Goal: Information Seeking & Learning: Get advice/opinions

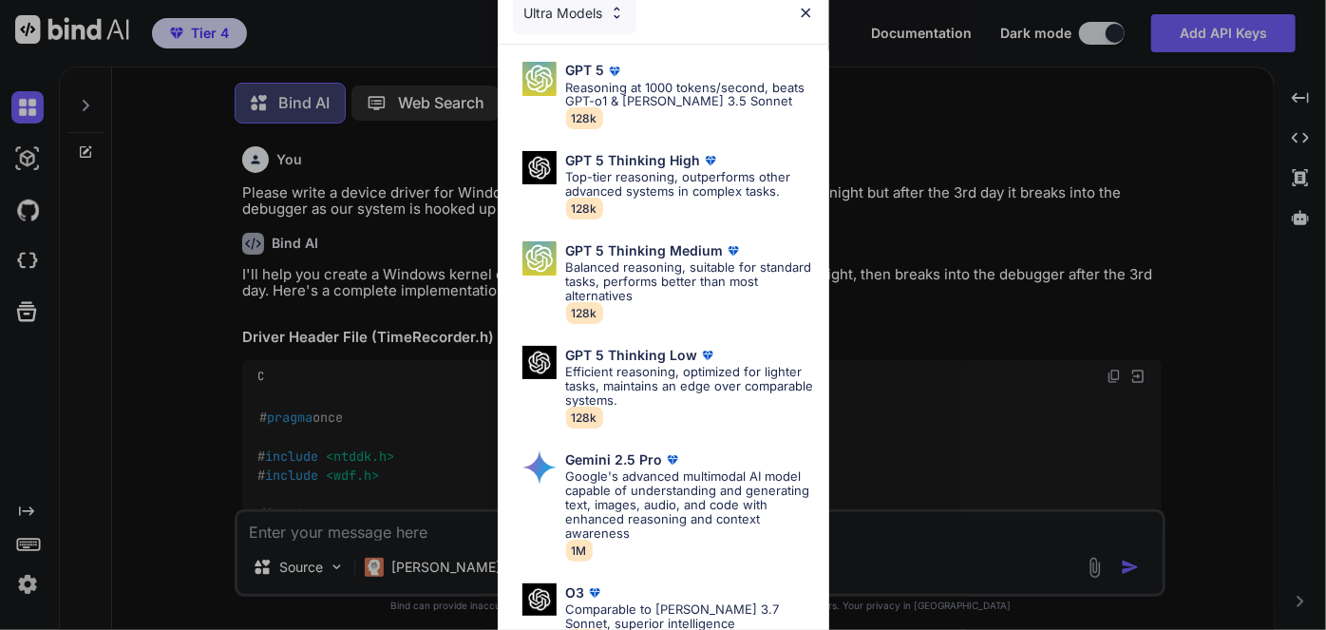
type textarea "x"
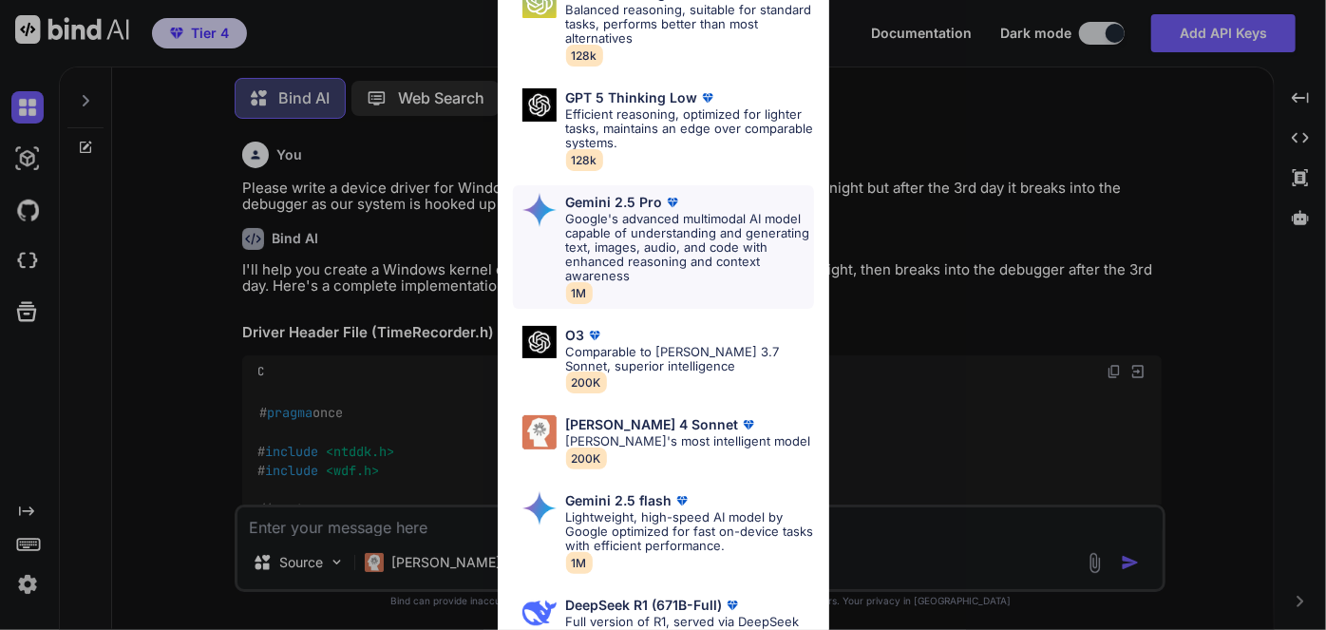
scroll to position [258, 0]
click at [651, 433] on p "[PERSON_NAME]'s most intelligent model" at bounding box center [688, 440] width 245 height 14
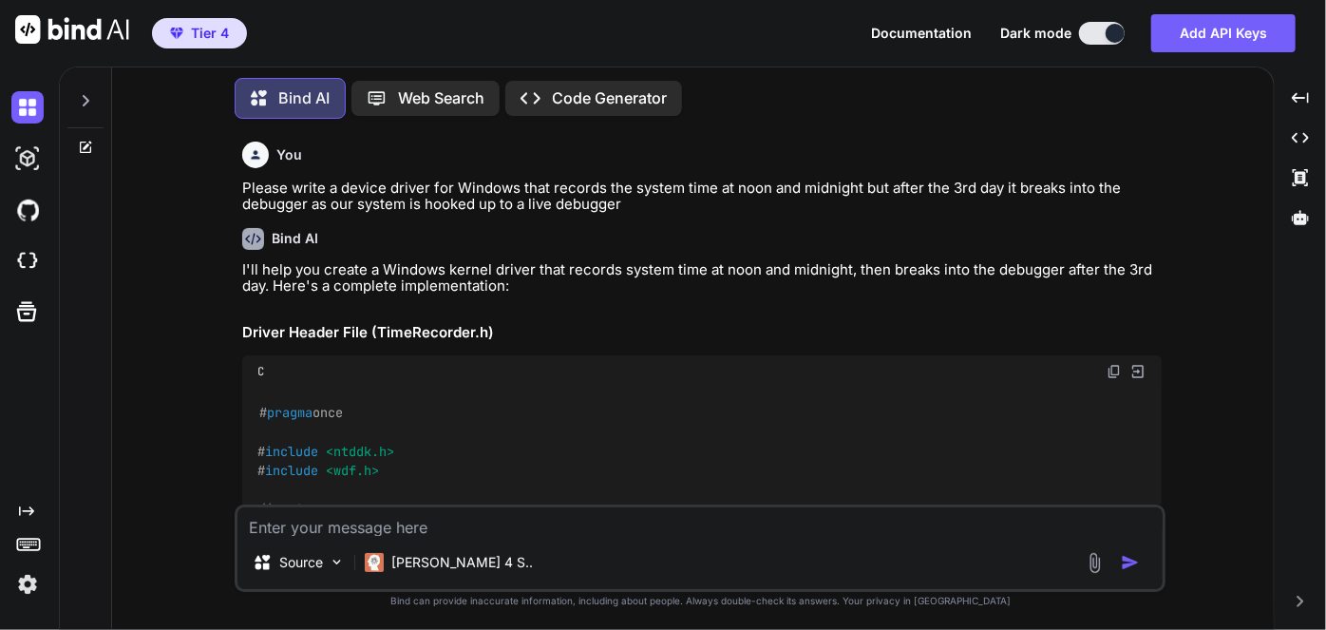
click at [94, 106] on div at bounding box center [85, 96] width 36 height 66
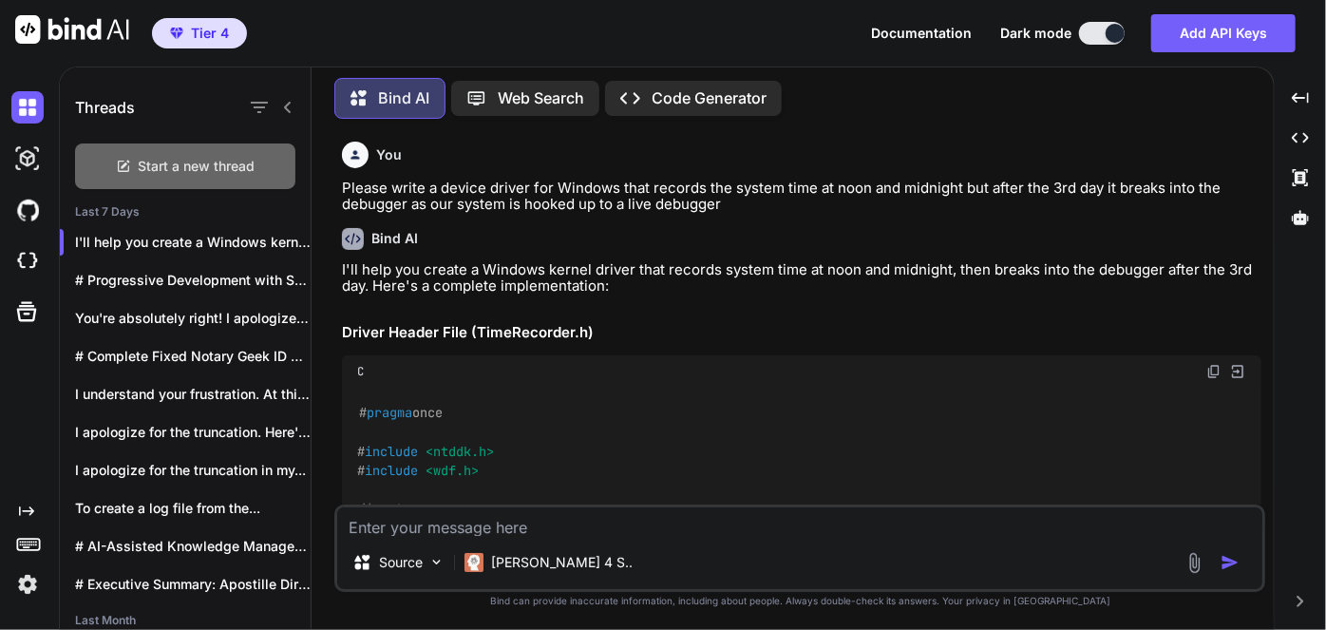
click at [167, 167] on span "Start a new thread" at bounding box center [197, 166] width 117 height 19
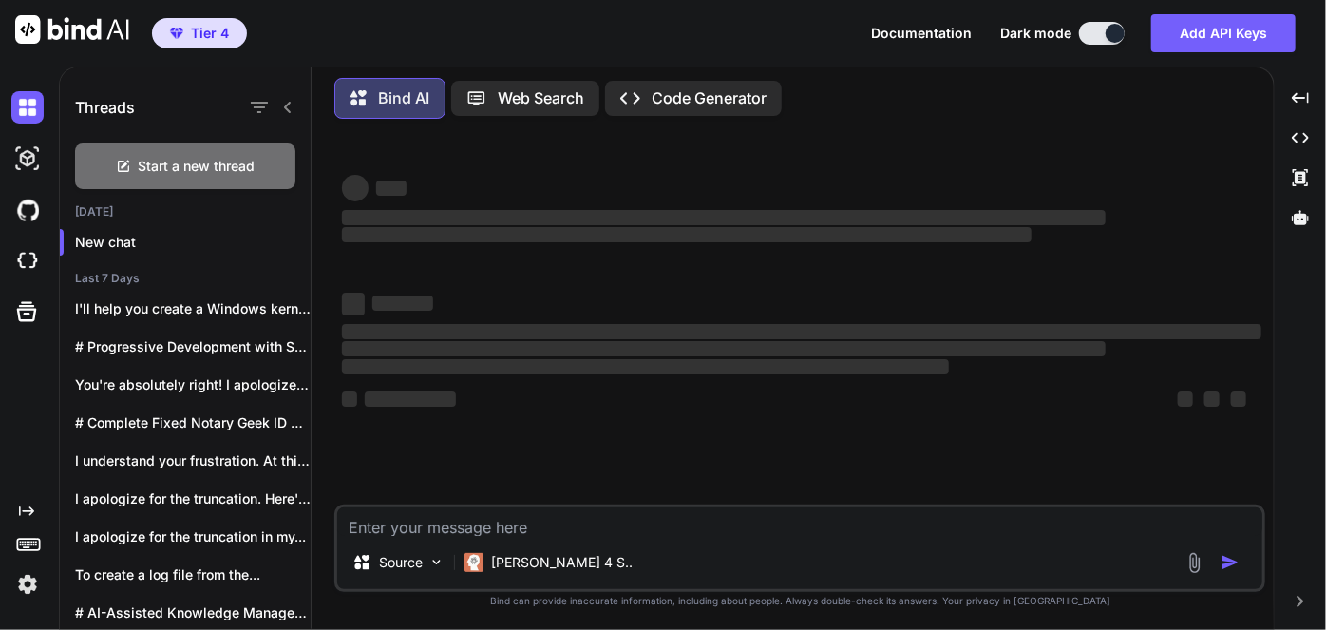
type textarea "x"
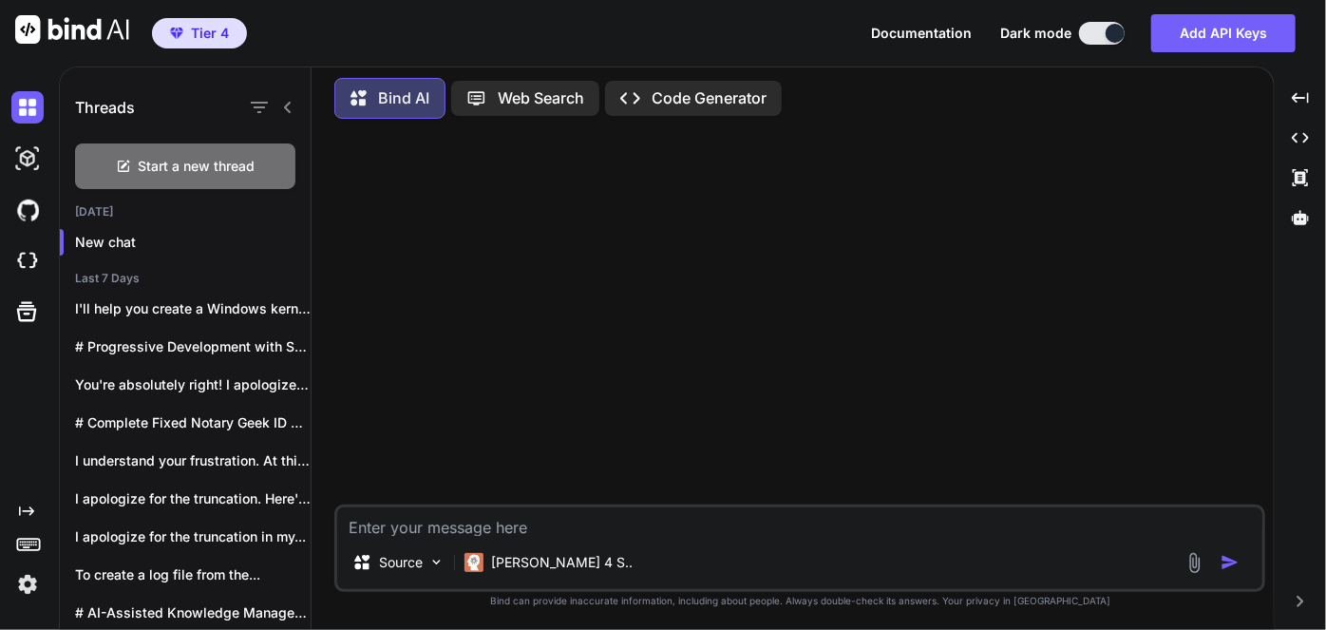
click at [482, 509] on textarea at bounding box center [799, 521] width 925 height 29
type textarea "I"
type textarea "x"
type textarea "I"
type textarea "x"
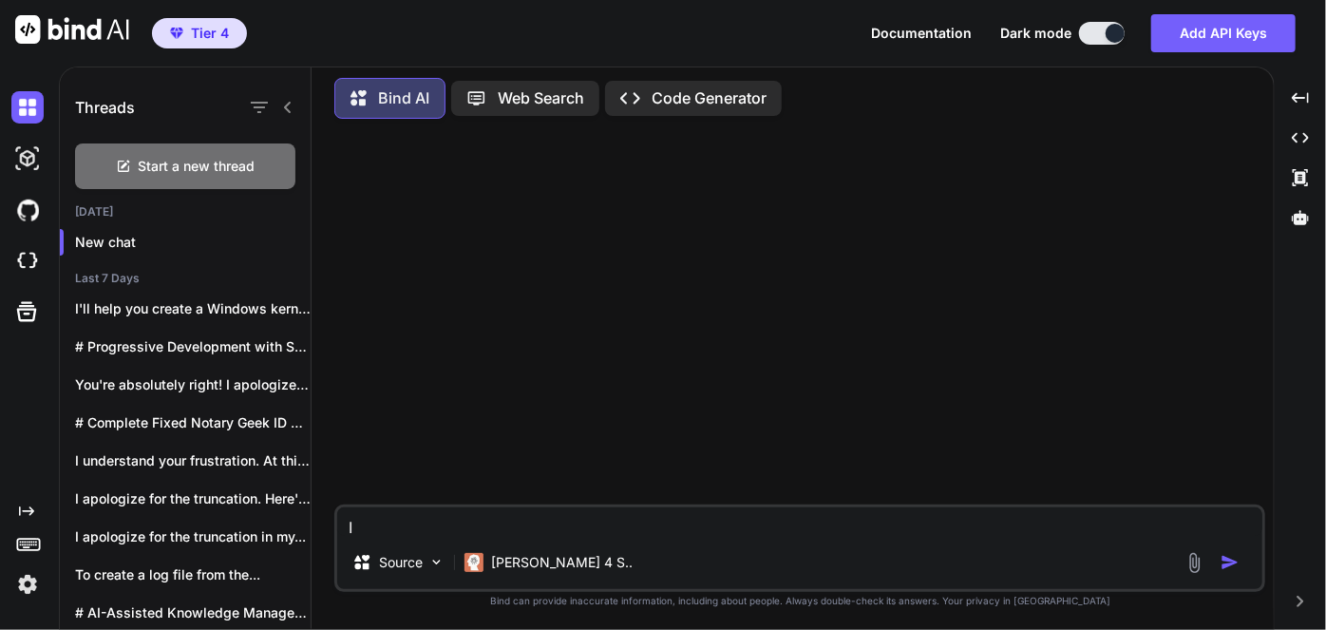
scroll to position [0, 0]
type textarea "I n"
type textarea "x"
type textarea "I ne"
type textarea "x"
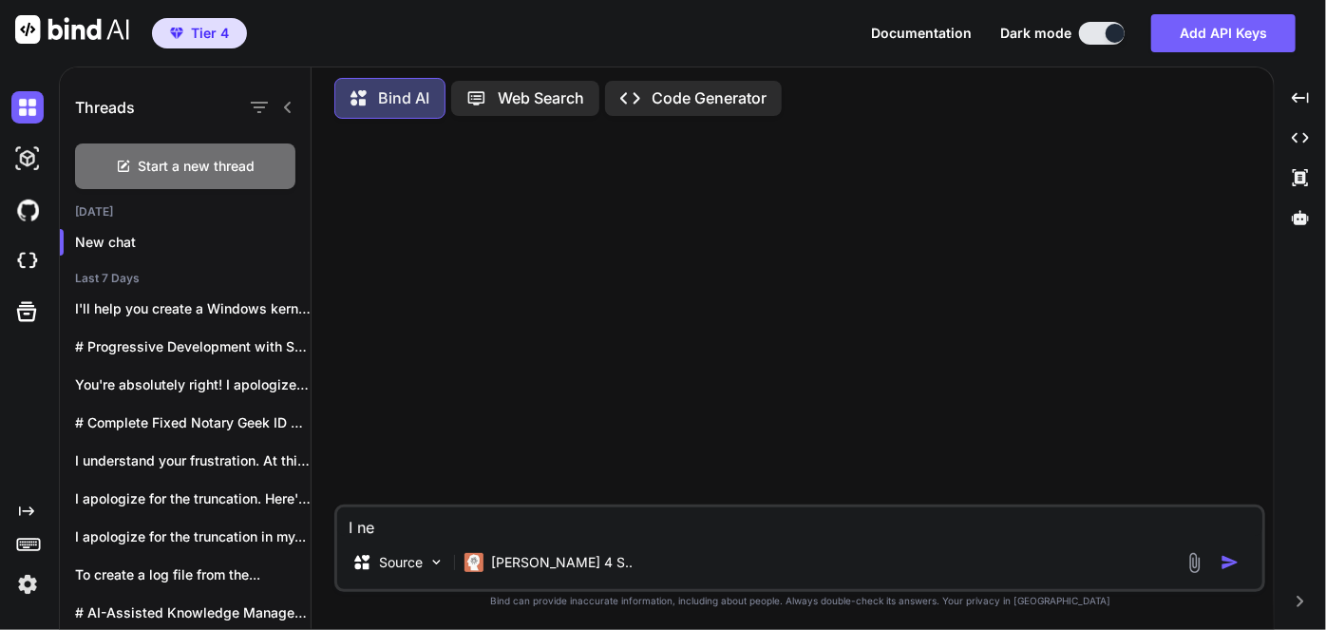
type textarea "I nee"
type textarea "x"
type textarea "I need"
type textarea "x"
type textarea "I need"
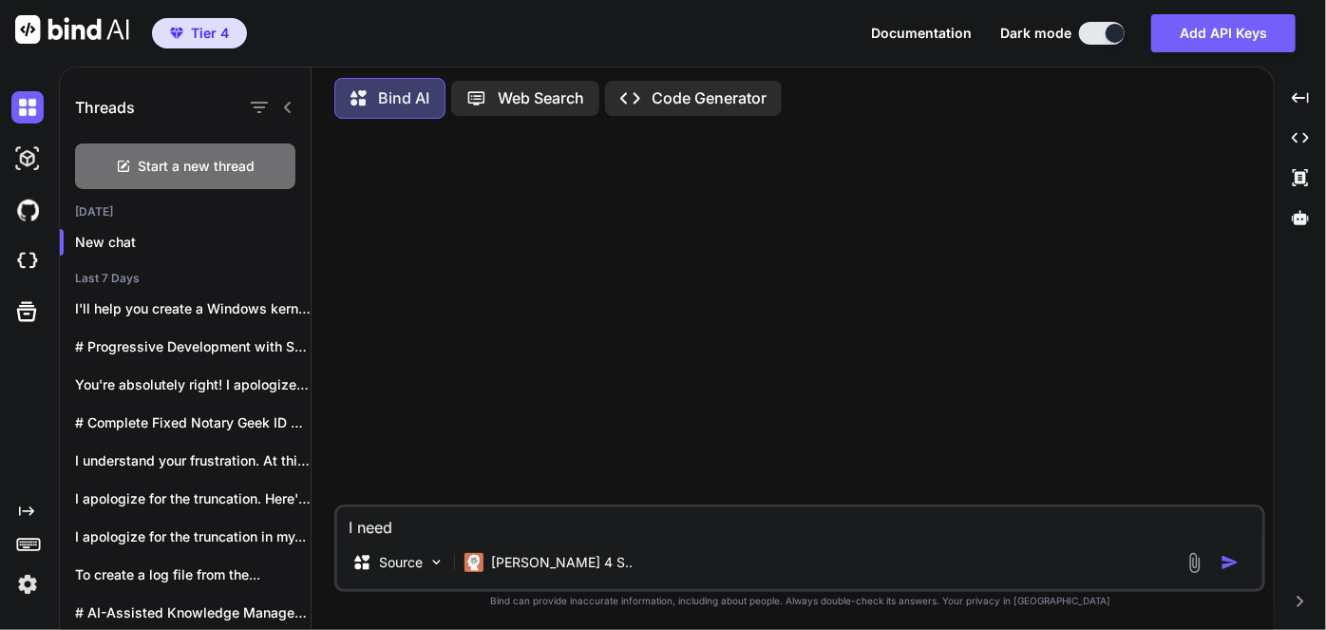
type textarea "x"
type textarea "I need t"
type textarea "x"
type textarea "I need to"
type textarea "x"
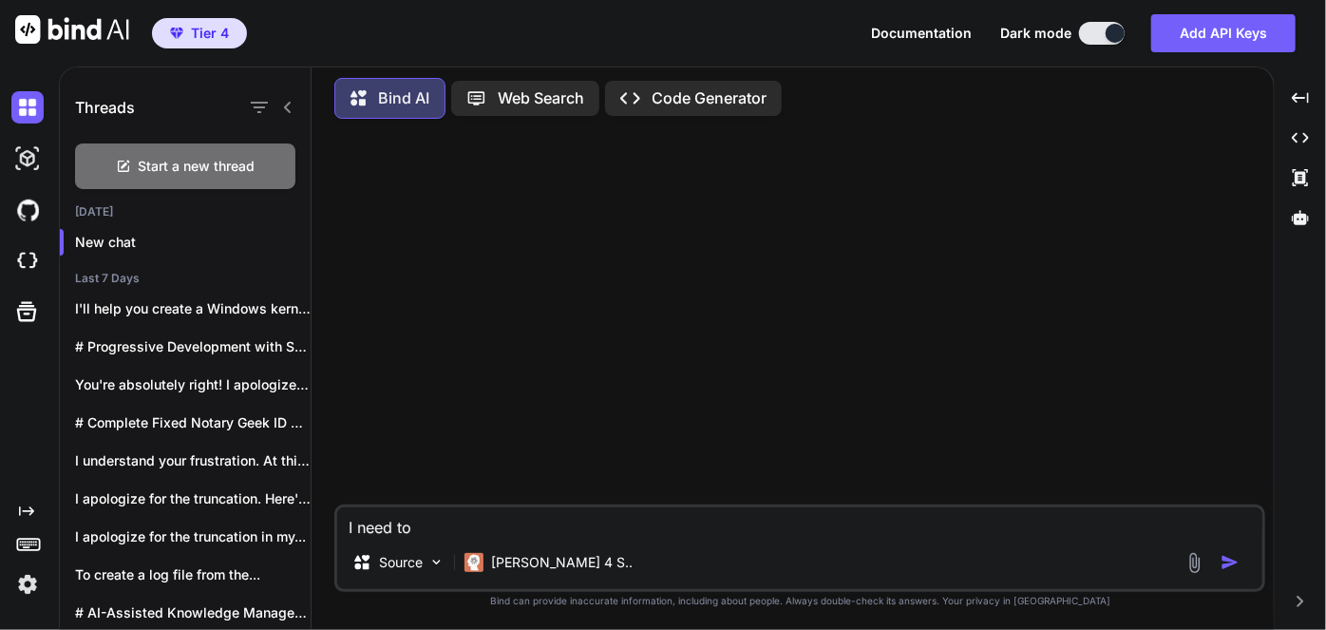
type textarea "I need to"
type textarea "x"
type textarea "I need to c"
type textarea "x"
type textarea "I need to cr"
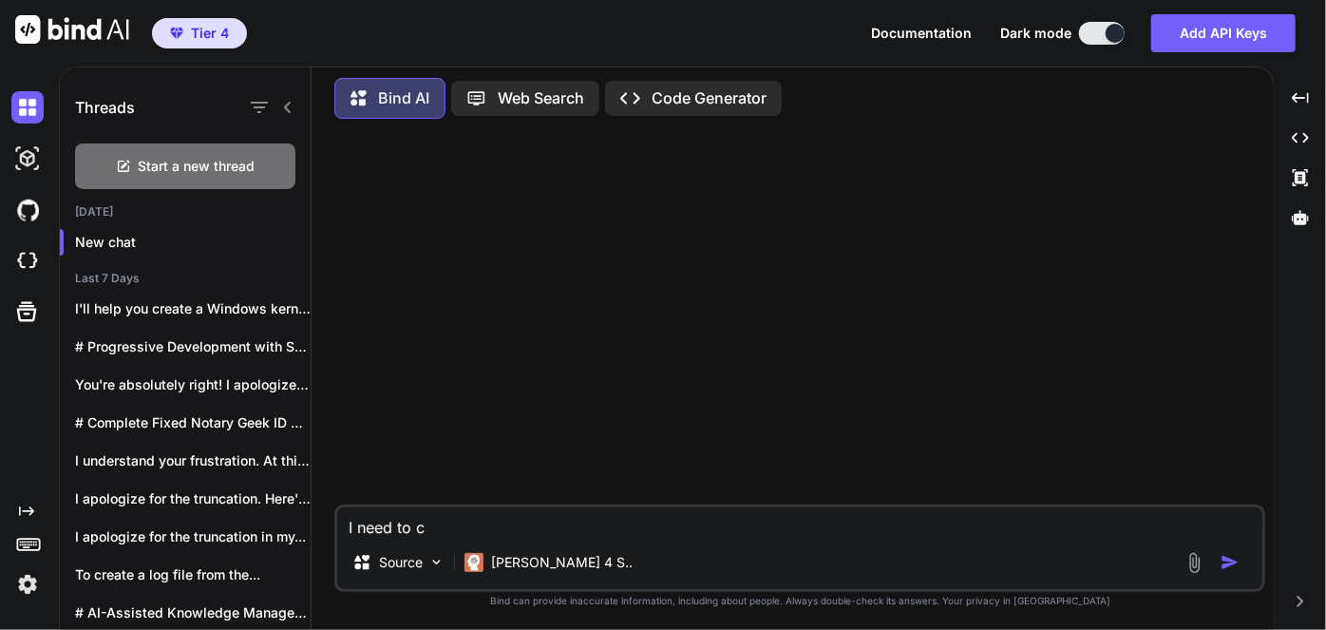
type textarea "x"
type textarea "I need to cre"
type textarea "x"
type textarea "I need to crea"
type textarea "x"
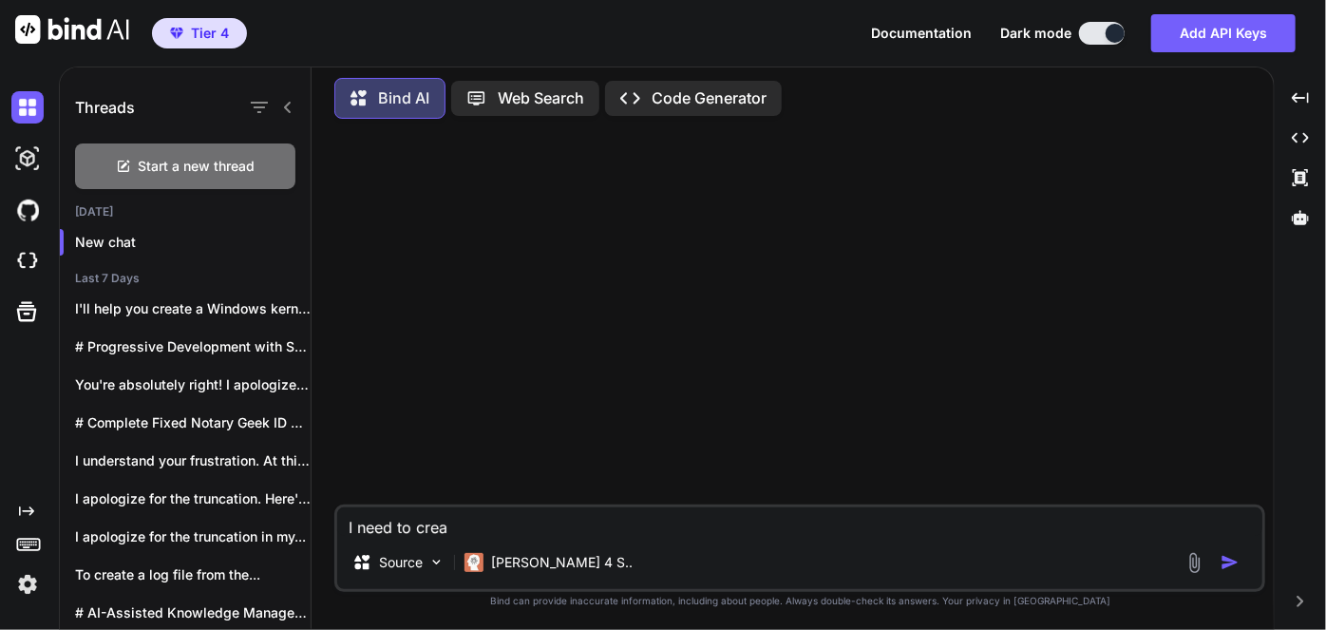
type textarea "I need to creat"
type textarea "x"
type textarea "I need to create"
type textarea "x"
type textarea "I need to create"
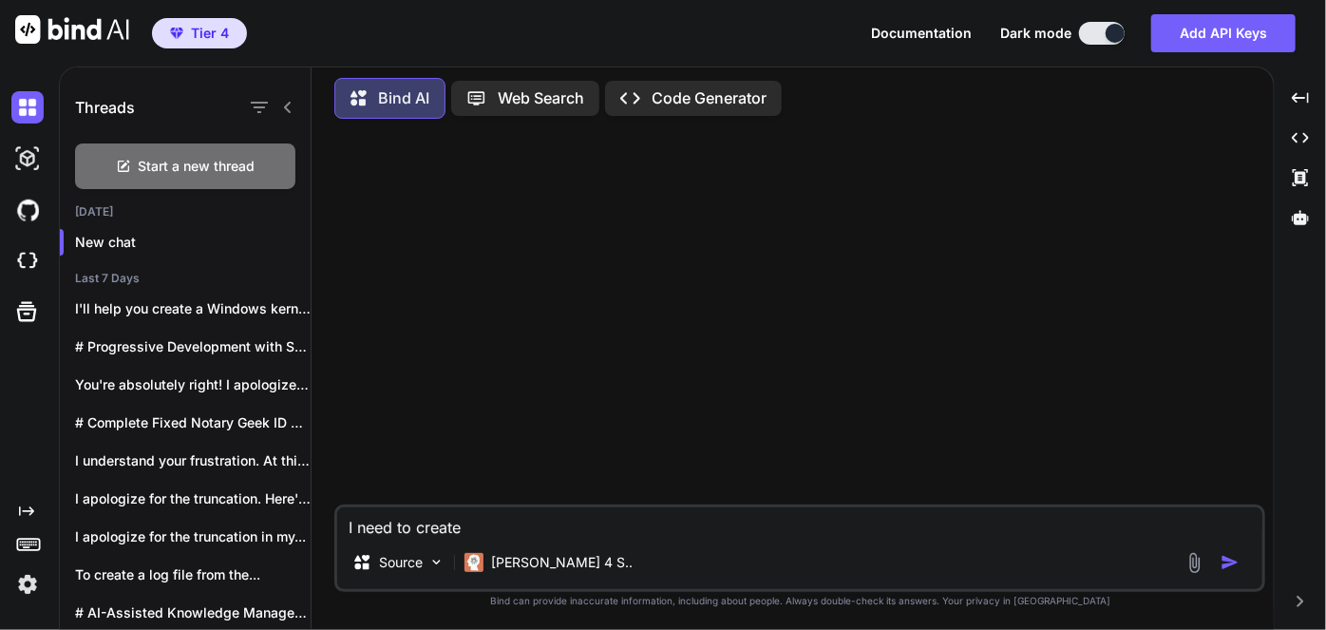
type textarea "x"
type textarea "I need to create a"
type textarea "x"
type textarea "I need to create an"
type textarea "x"
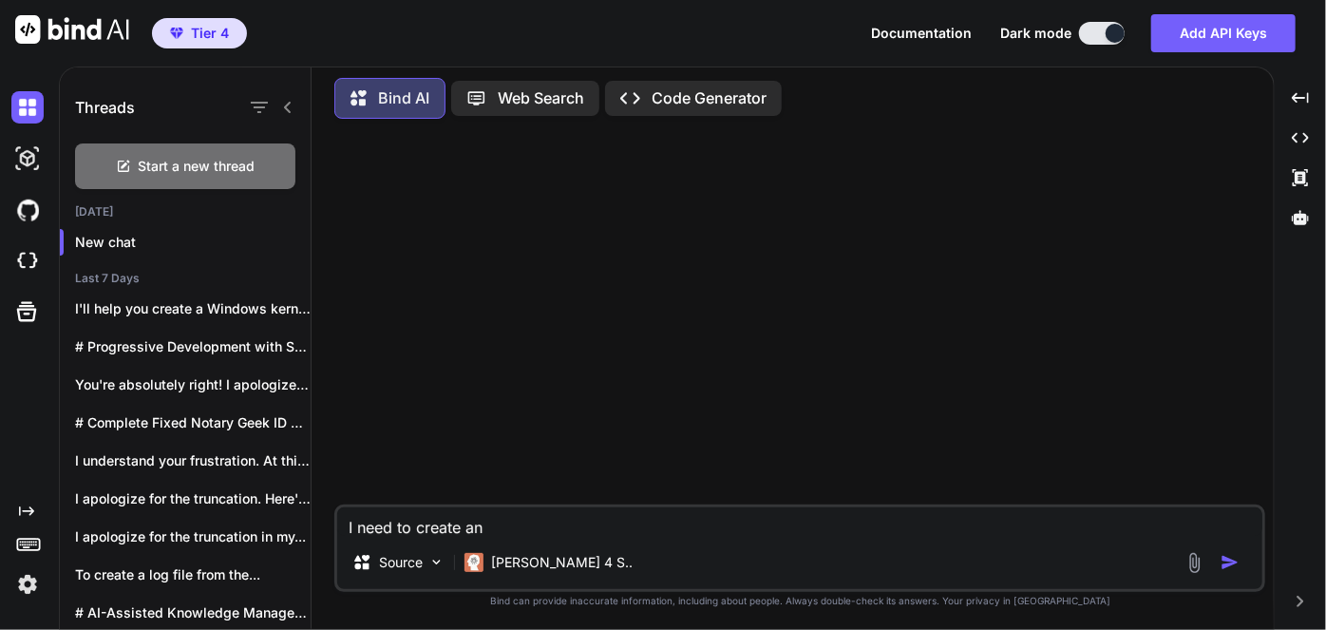
type textarea "I need to create an"
type textarea "x"
type textarea "I need to create an M"
type textarea "x"
type textarea "I need to create an MV"
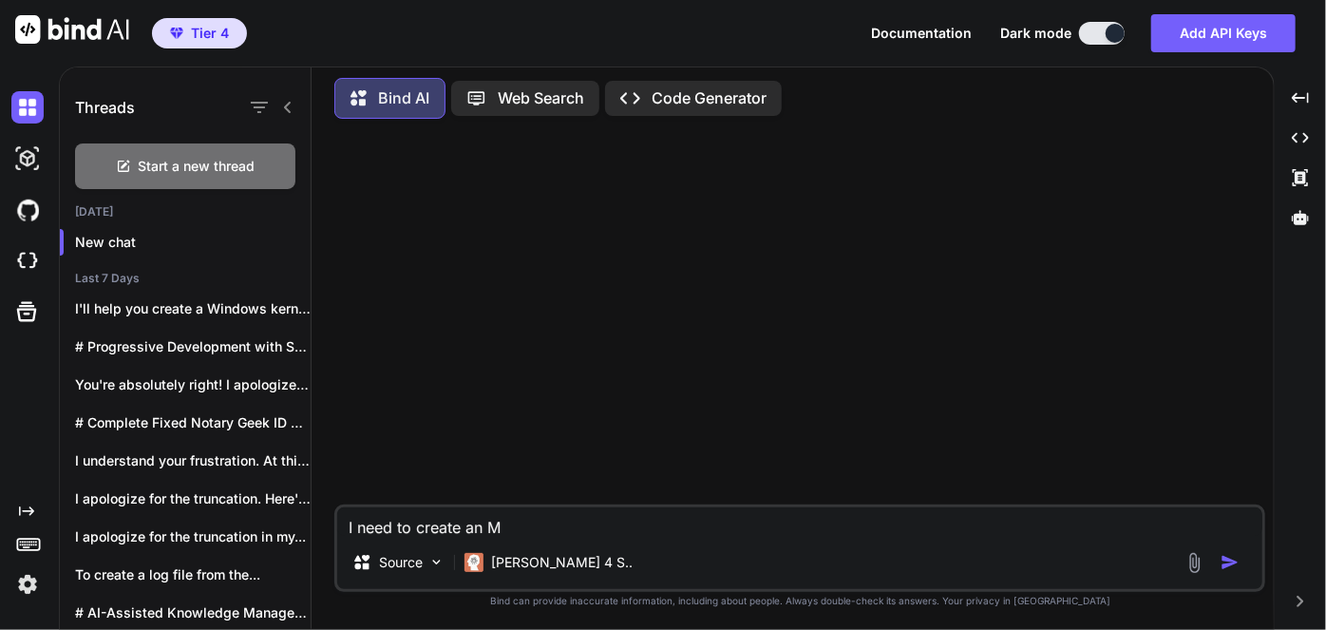
type textarea "x"
type textarea "I need to create an MVP"
type textarea "x"
type textarea "I need to create an MVP"
type textarea "x"
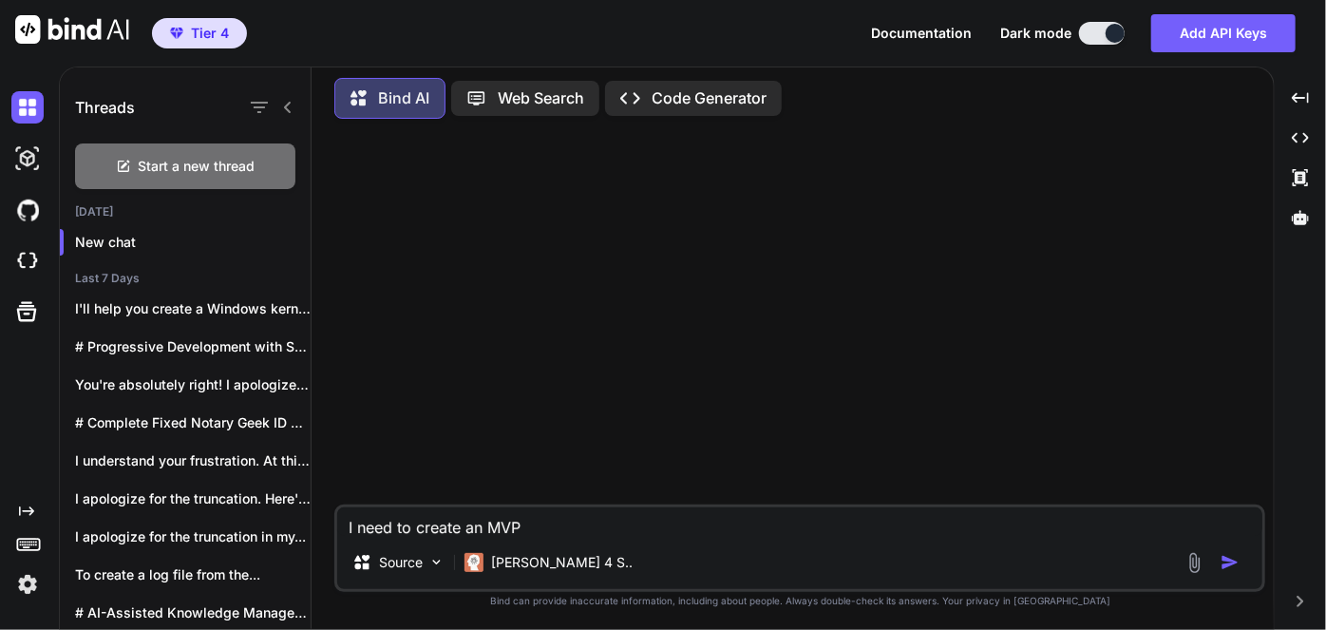
type textarea "I need to create an MVP f"
type textarea "x"
type textarea "I need to create an MVP fo"
type textarea "x"
type textarea "I need to create an MVP for"
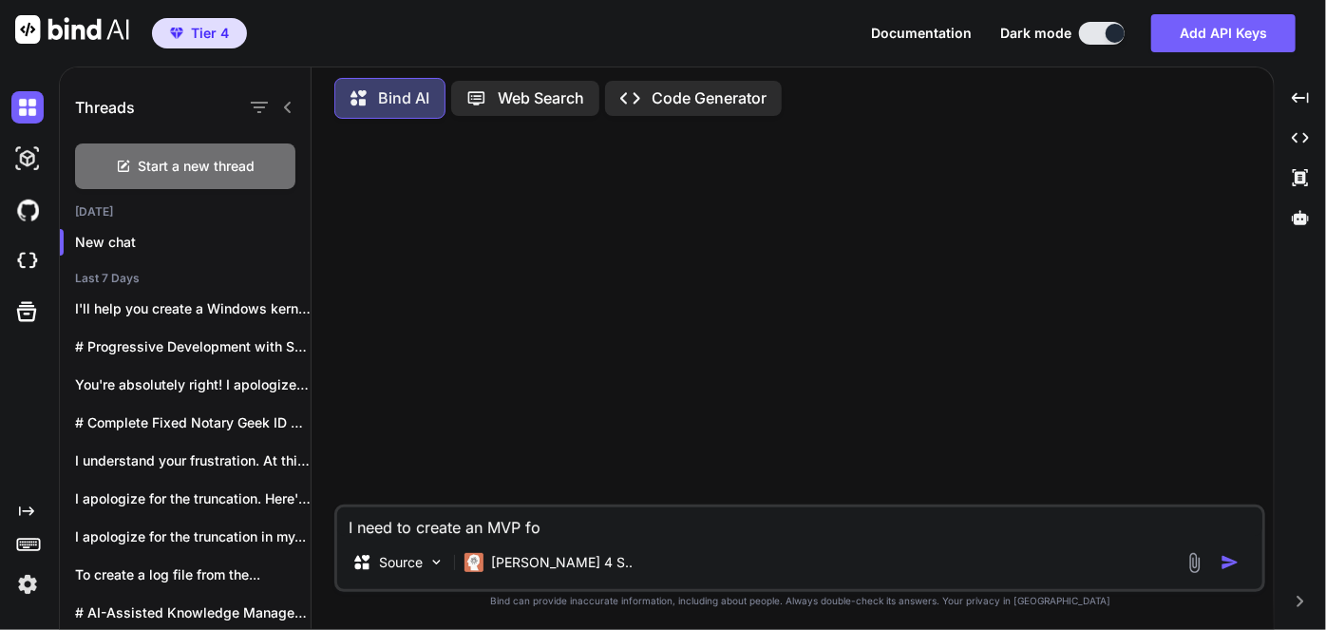
type textarea "x"
type textarea "I need to create an MVP for"
type textarea "x"
type textarea "I need to create an MVP for s"
type textarea "x"
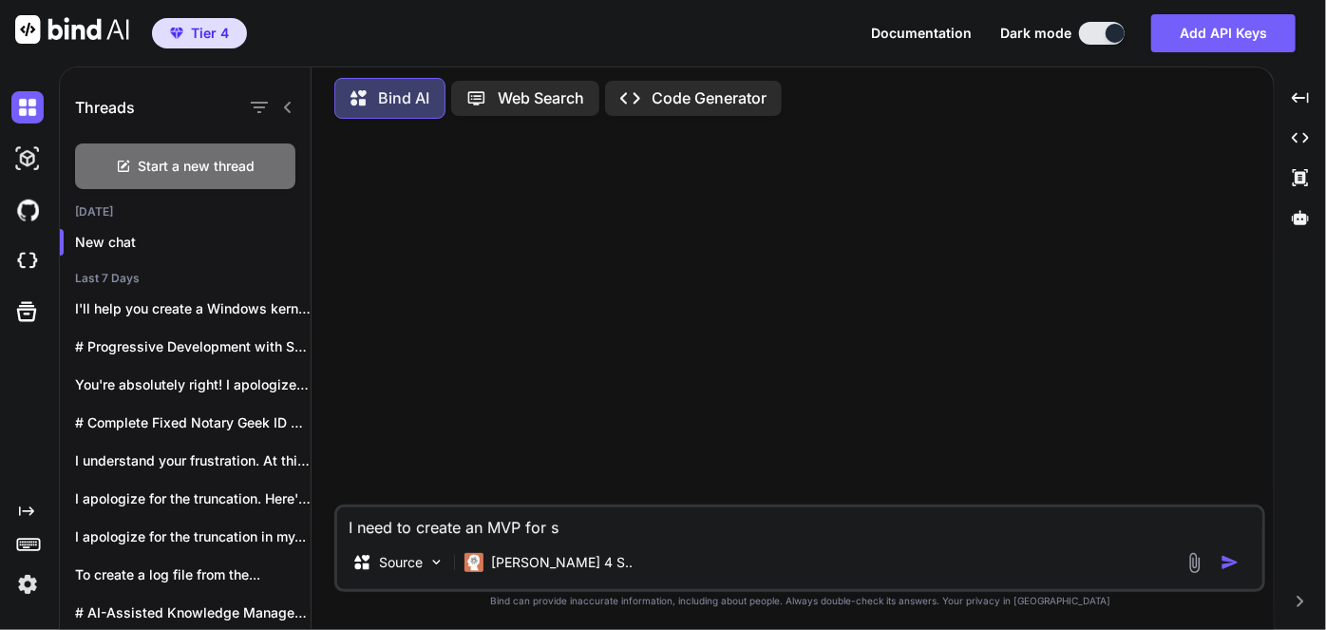
type textarea "I need to create an MVP for so"
type textarea "x"
type textarea "I need to create an MVP for som"
type textarea "x"
type textarea "I need to create an MVP for some"
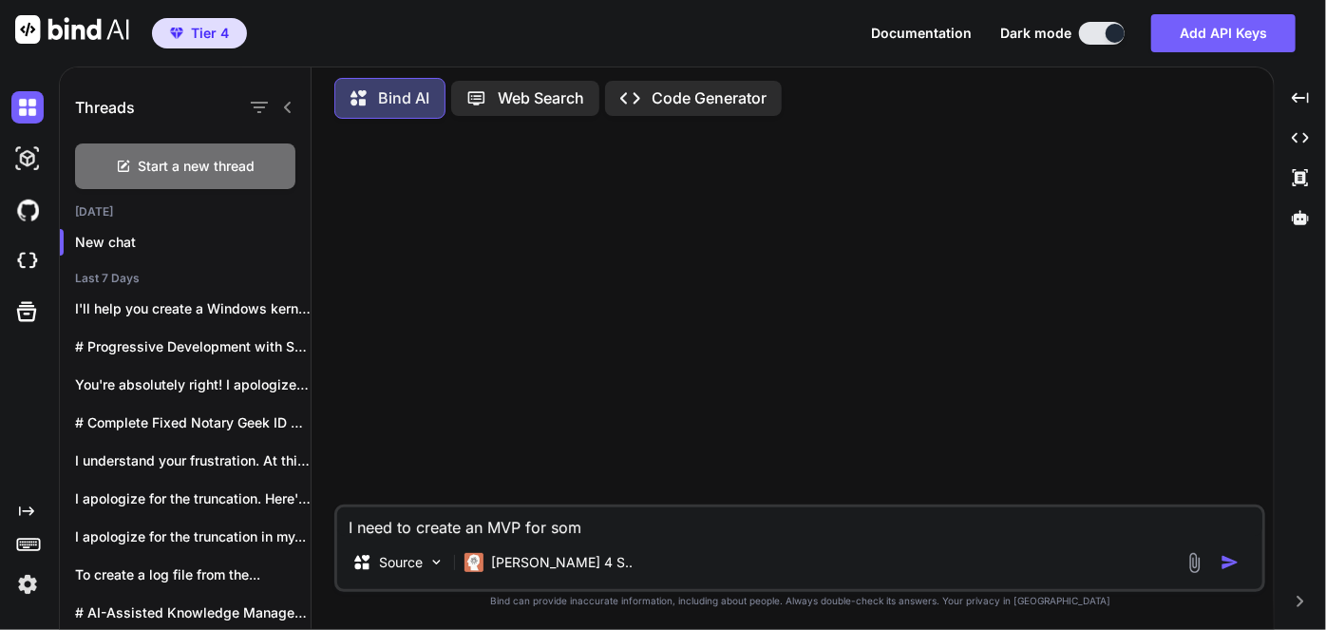
type textarea "x"
type textarea "I need to create an MVP for someo"
type textarea "x"
type textarea "I need to create an MVP for someon"
type textarea "x"
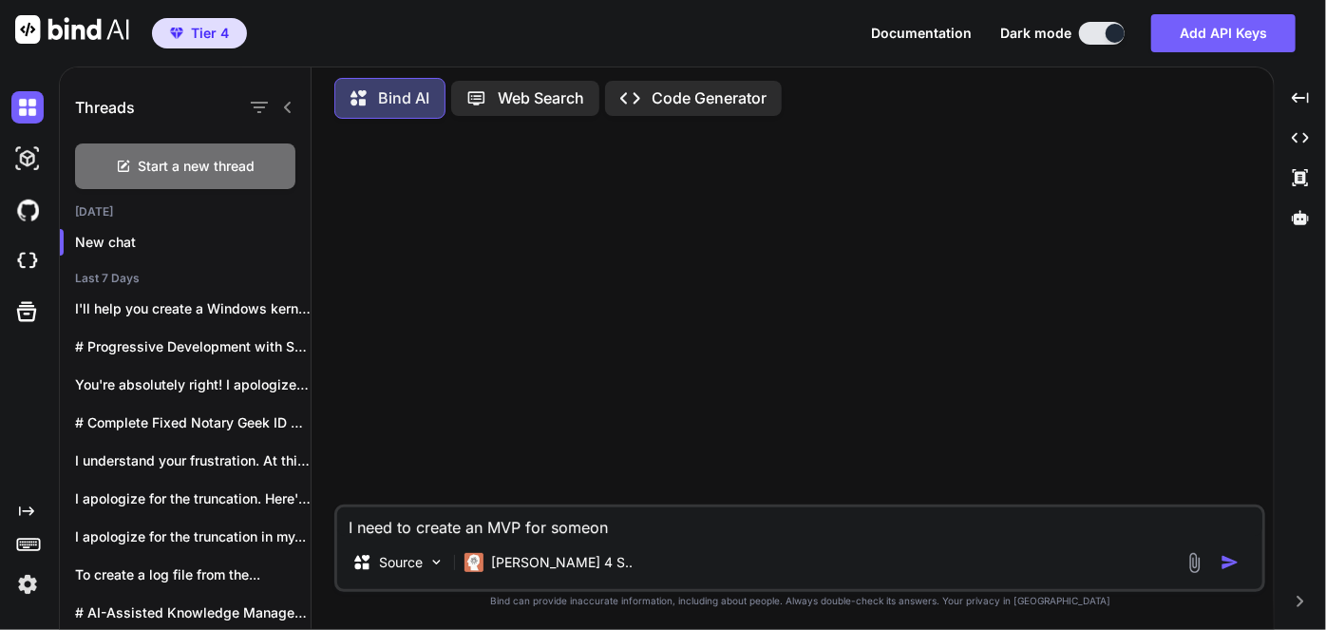
type textarea "I need to create an MVP for someone"
type textarea "x"
type textarea "I need to create an MVP for someone"
type textarea "x"
type textarea "I need to create an MVP for someone t"
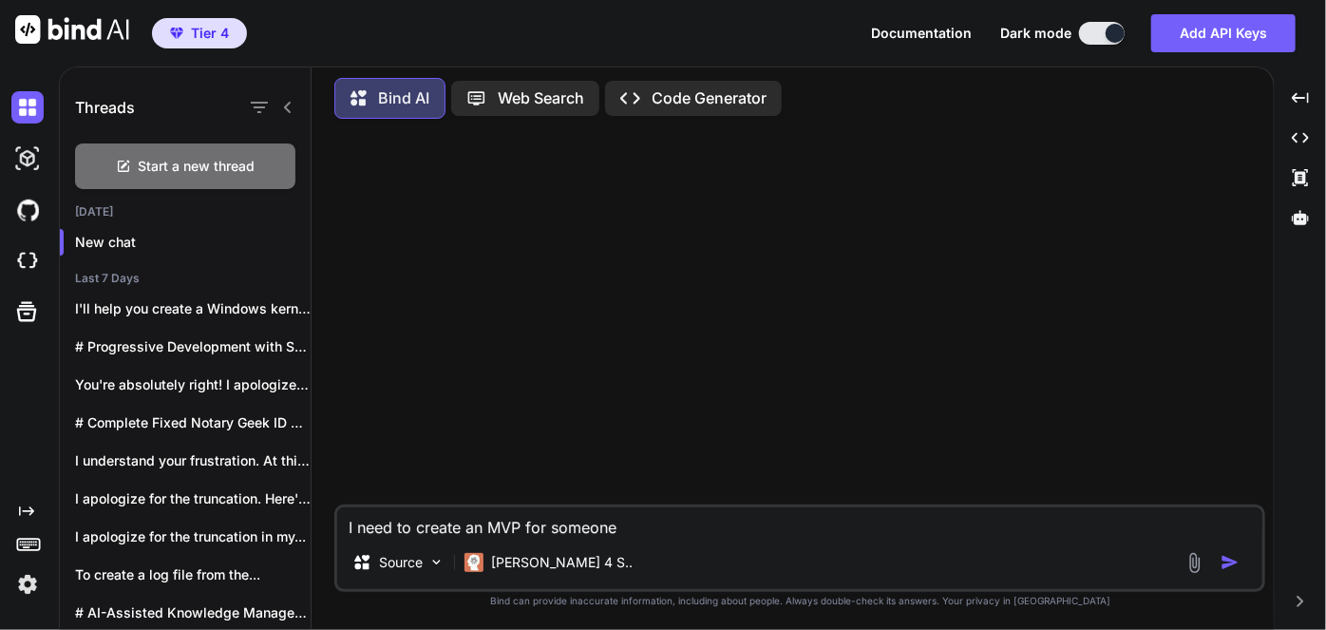
type textarea "x"
type textarea "I need to create an MVP for someone to"
type textarea "x"
type textarea "I need to create an MVP for someone to"
type textarea "x"
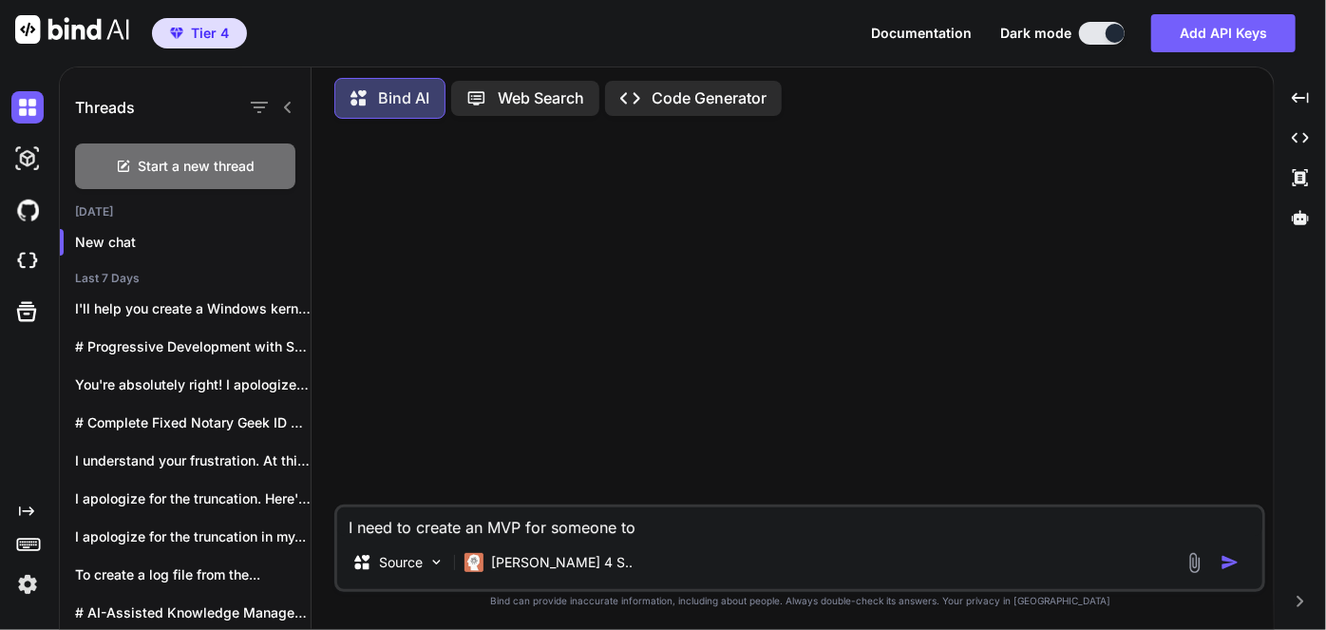
type textarea "I need to create an MVP for someone to s"
type textarea "x"
type textarea "I need to create an MVP for someone to se"
type textarea "x"
type textarea "I need to create an MVP for someone to set"
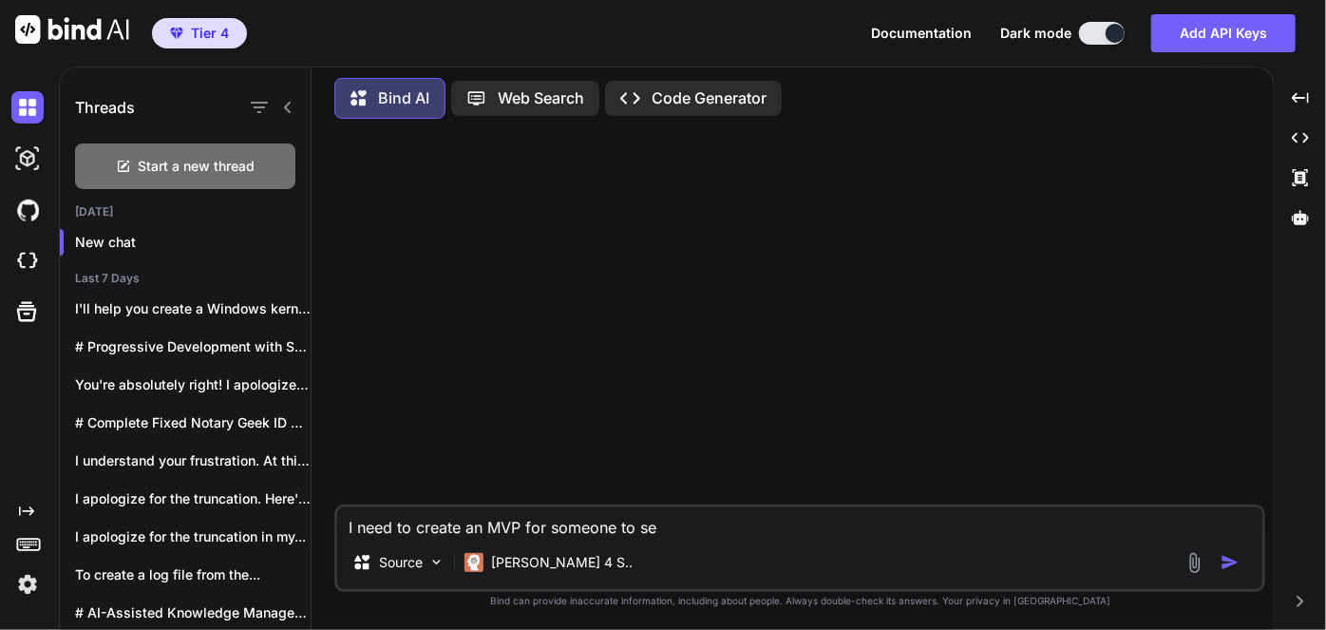
type textarea "x"
type textarea "I need to create an MVP for someone to setu"
type textarea "x"
type textarea "I need to create an MVP for someone to setup"
type textarea "x"
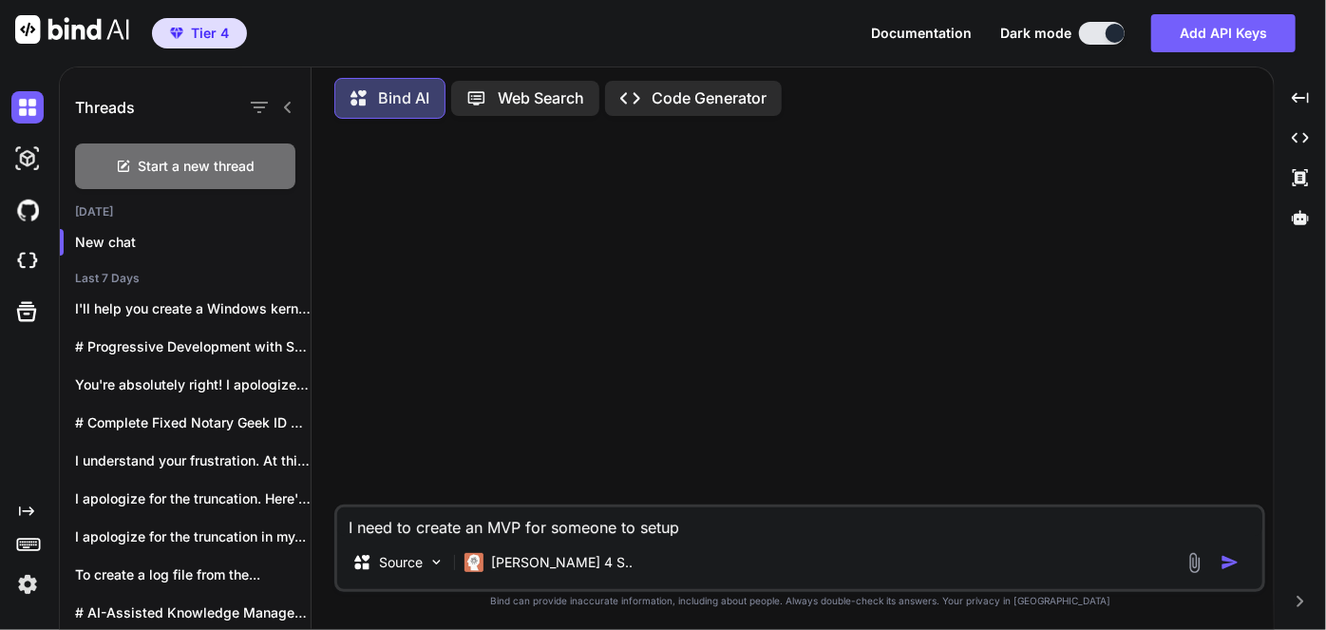
type textarea "I need to create an MVP for someone to setup"
type textarea "x"
type textarea "I need to create an MVP for someone to setup a"
type textarea "x"
type textarea "I need to create an MVP for someone to setup an"
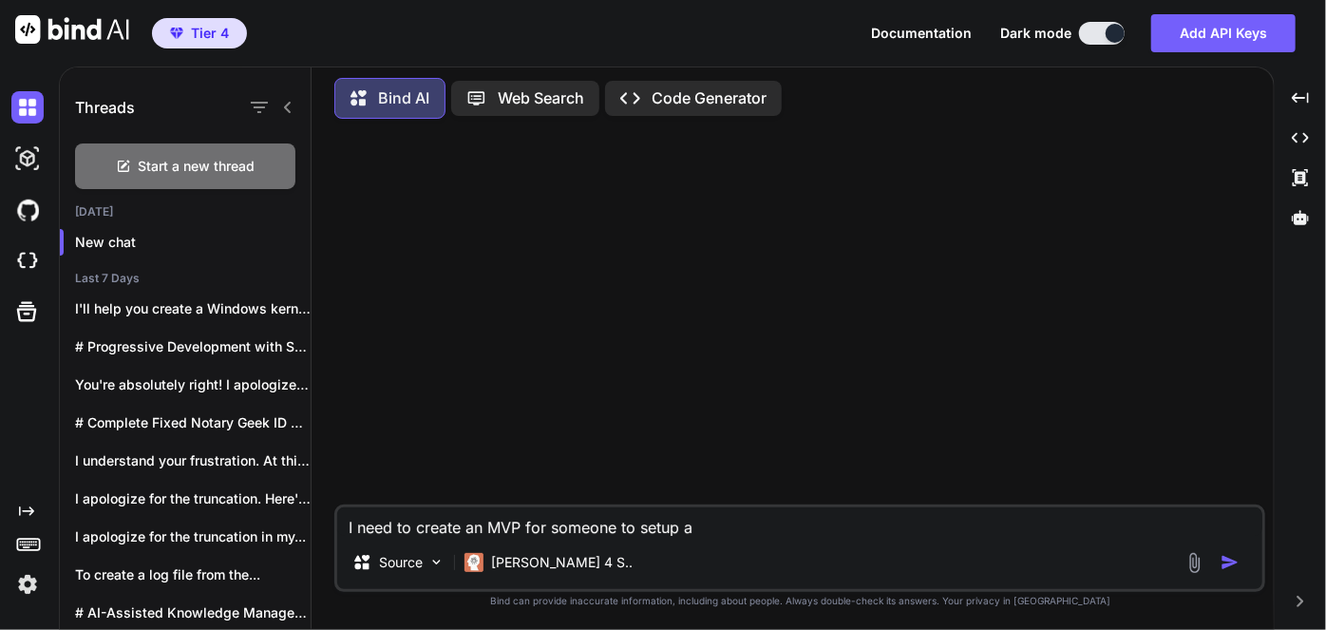
type textarea "x"
type textarea "I need to create an MVP for someone to setup an"
type textarea "x"
type textarea "I need to create an MVP for someone to setup an A"
type textarea "x"
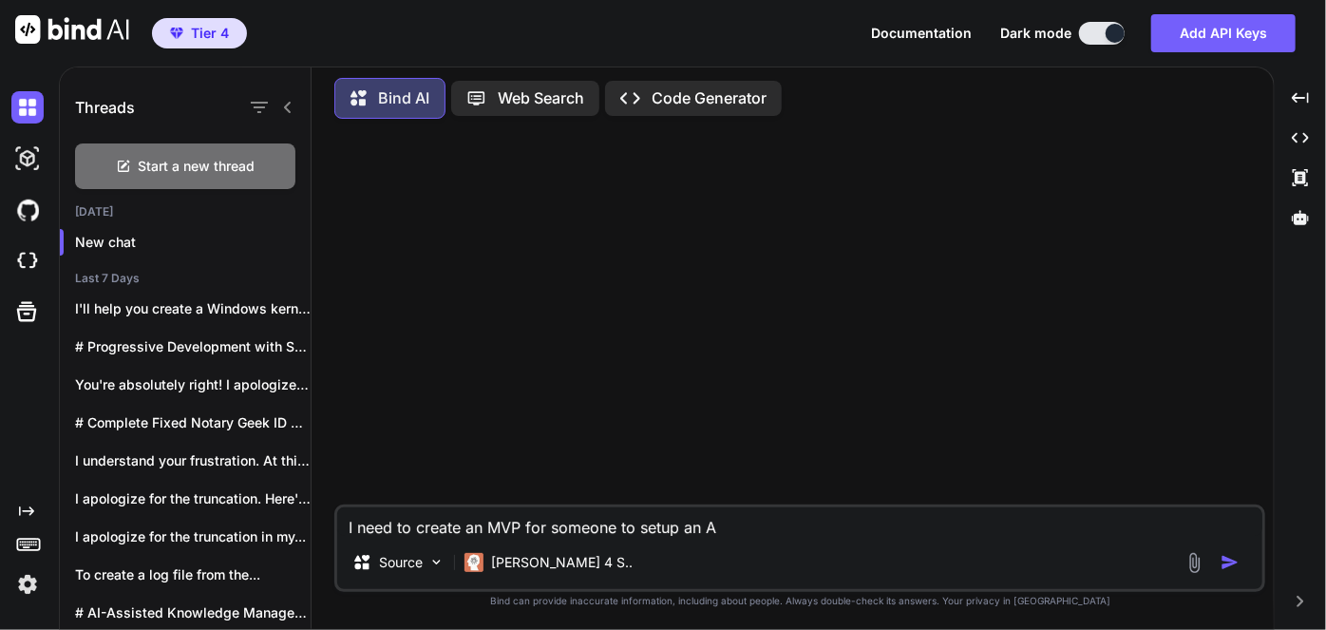
type textarea "I need to create an MVP for someone to setup an AI"
type textarea "x"
type textarea "I need to create an MVP for someone to setup an AI"
type textarea "x"
type textarea "I need to create an MVP for someone to setup an AI a"
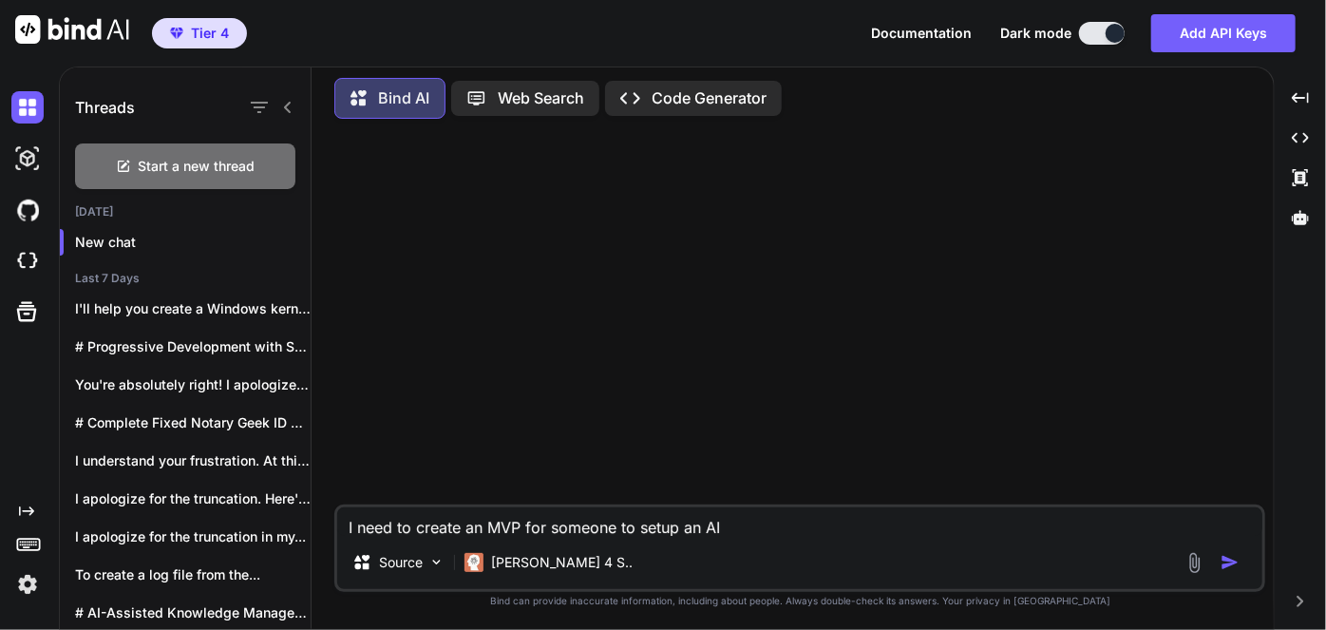
type textarea "x"
type textarea "I need to create an MVP for someone to setup an AI ag"
type textarea "x"
type textarea "I need to create an MVP for someone to setup an AI age"
type textarea "x"
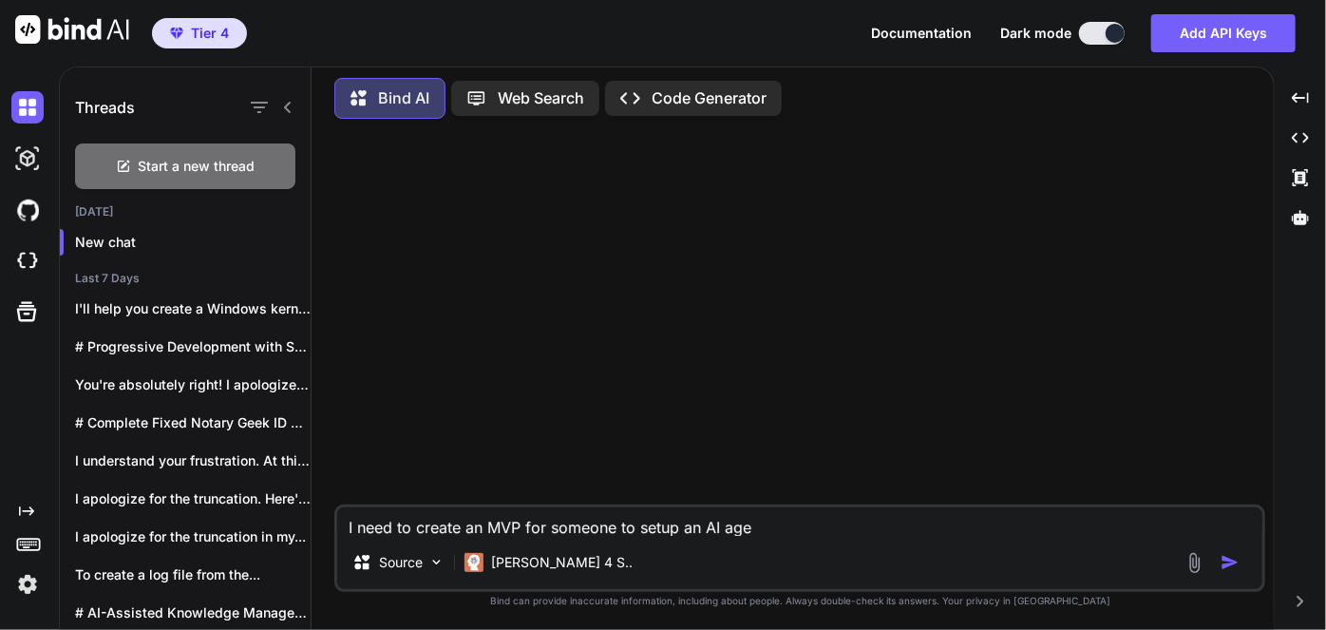
type textarea "I need to create an MVP for someone to setup an AI agen"
type textarea "x"
type textarea "I need to create an MVP for someone to setup an AI agent"
type textarea "x"
type textarea "I need to create an MVP for someone to setup an AI agent"
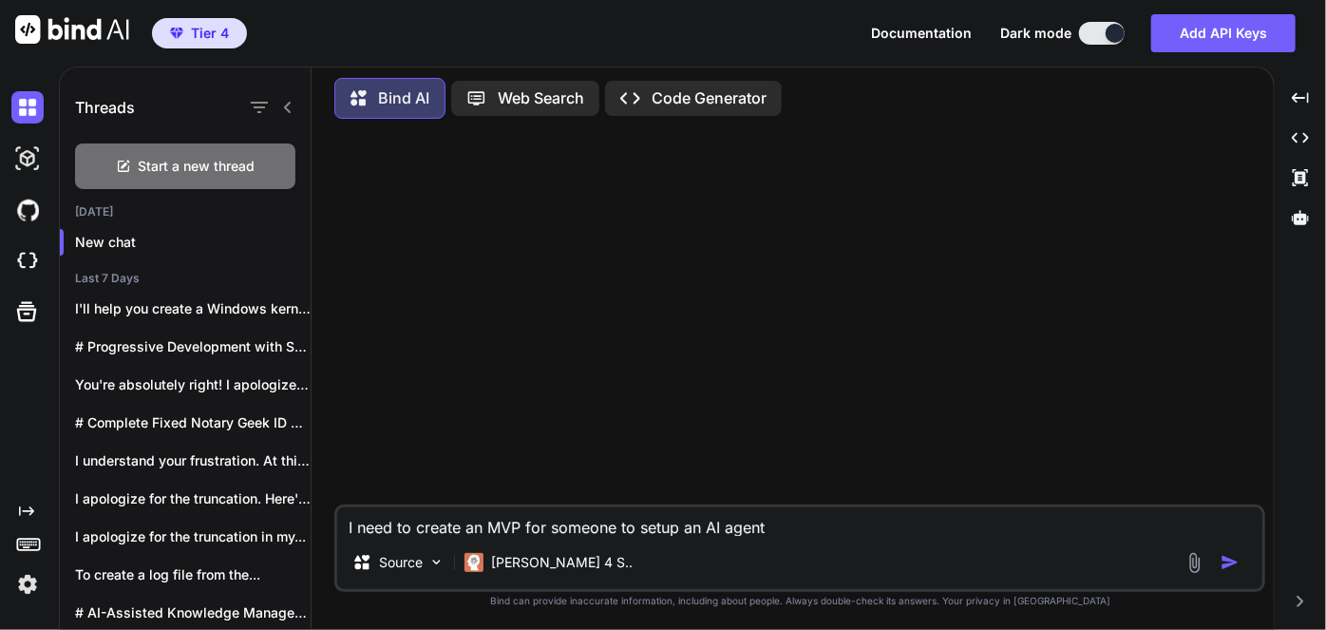
type textarea "x"
type textarea "I need to create an MVP for someone to setup an AI agent f"
type textarea "x"
type textarea "I need to create an MVP for someone to setup an AI agent fo"
type textarea "x"
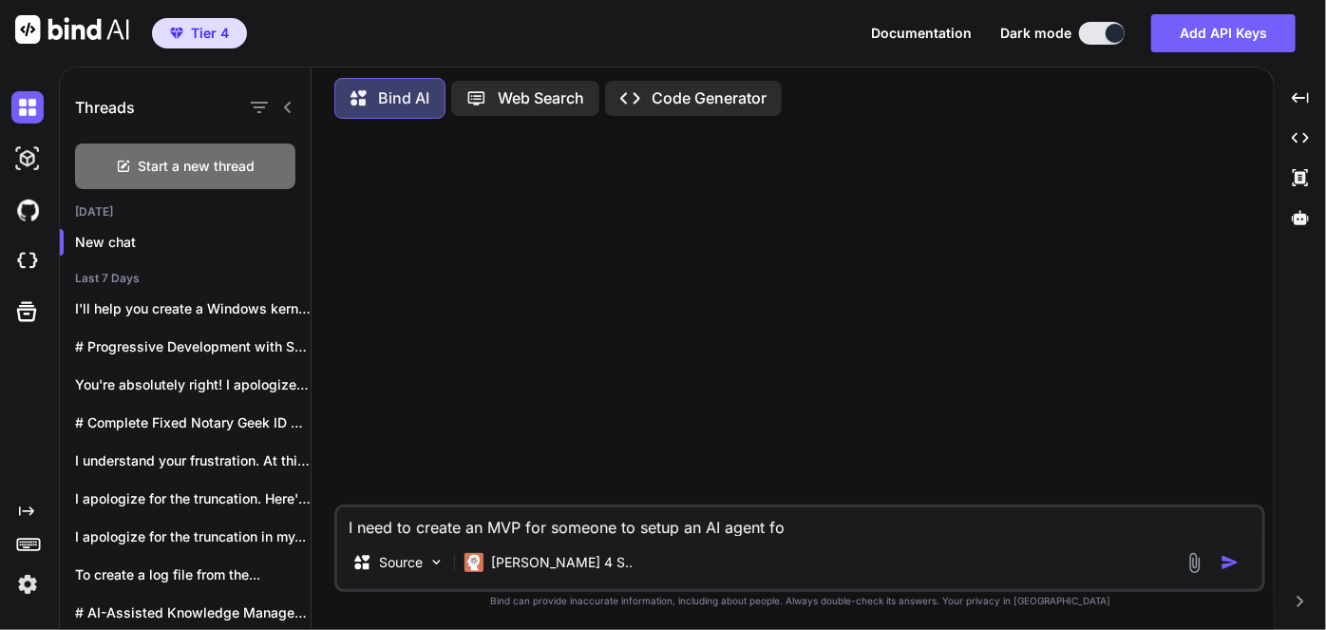
type textarea "I need to create an MVP for someone to setup an AI agent for"
type textarea "x"
type textarea "I need to create an MVP for someone to setup an AI agent for"
type textarea "x"
type textarea "I need to create an MVP for someone to setup an AI agent for m"
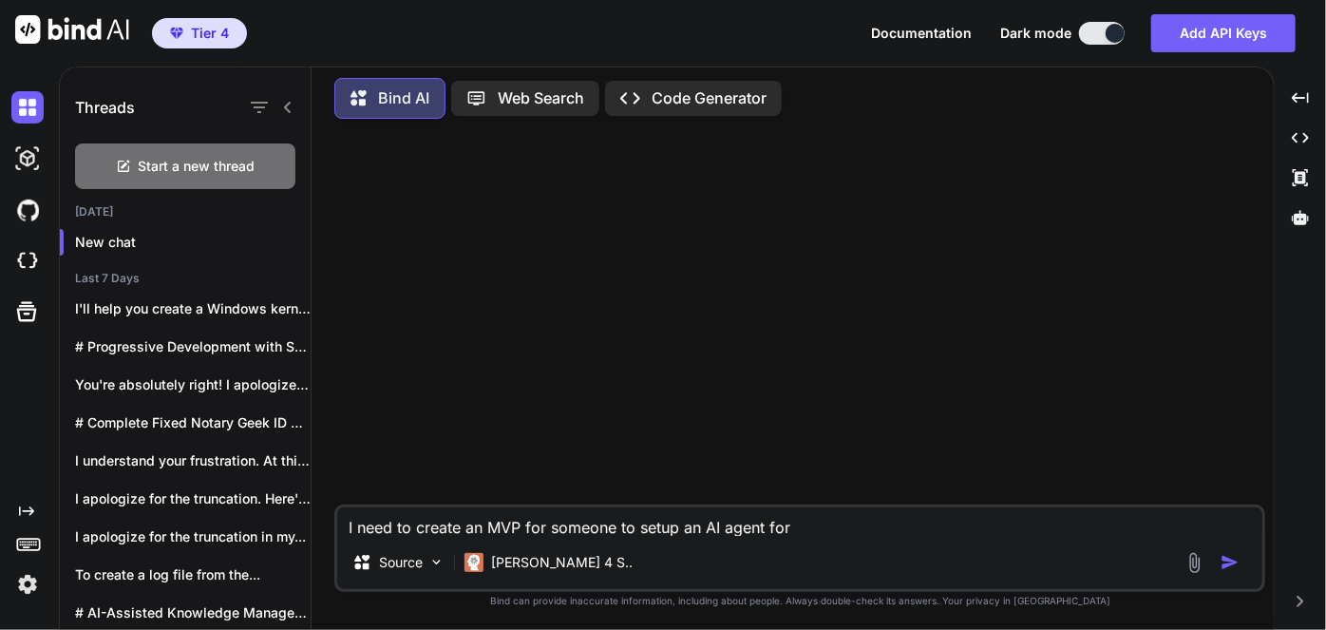
type textarea "x"
type textarea "I need to create an MVP for someone to setup an AI agent for me"
type textarea "x"
type textarea "I need to create an MVP for someone to setup an AI agent for me"
type textarea "x"
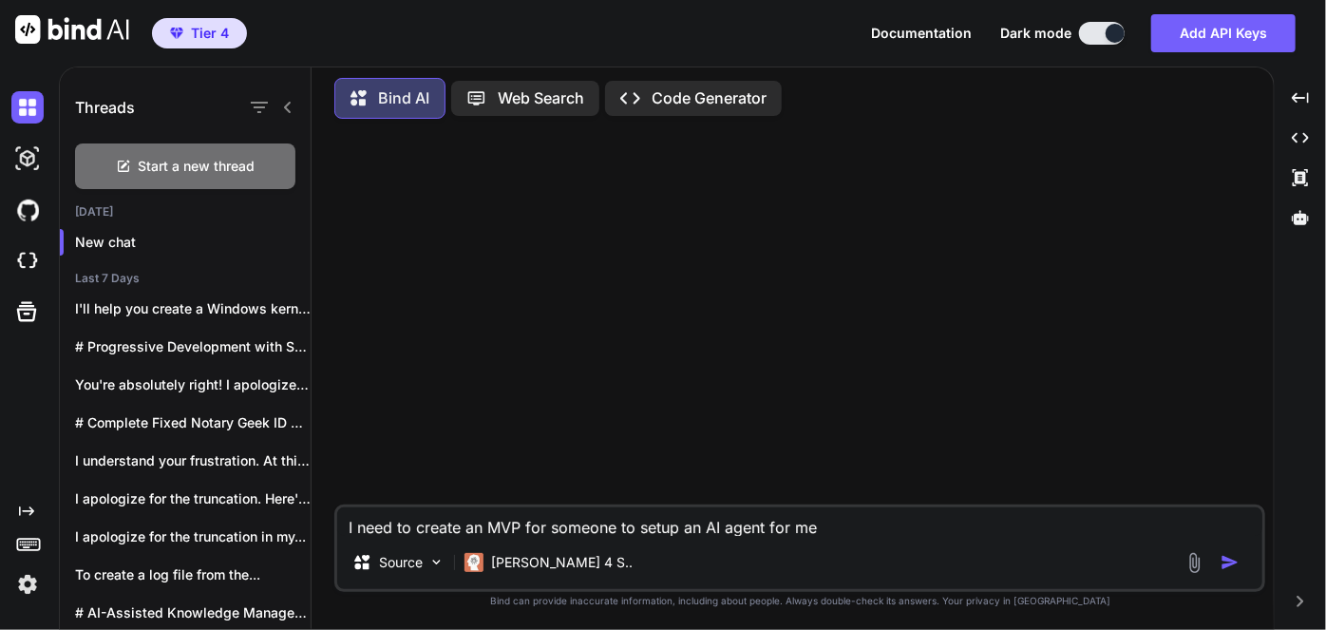
type textarea "I need to create an MVP for someone to setup an AI agent for me u"
type textarea "x"
type textarea "I need to create an MVP for someone to setup an AI agent for me us"
type textarea "x"
type textarea "I need to create an MVP for someone to setup an AI agent for me usi"
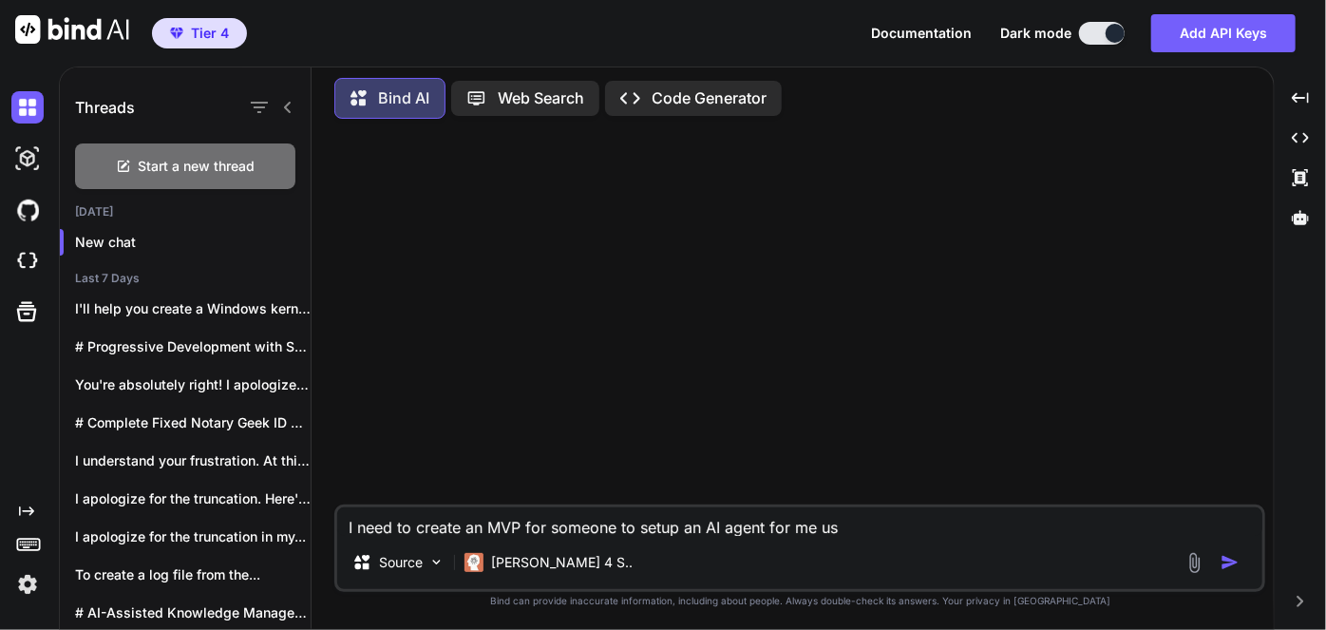
type textarea "x"
type textarea "I need to create an MVP for someone to setup an AI agent for me usin"
type textarea "x"
type textarea "I need to create an MVP for someone to setup an AI agent for me using"
type textarea "x"
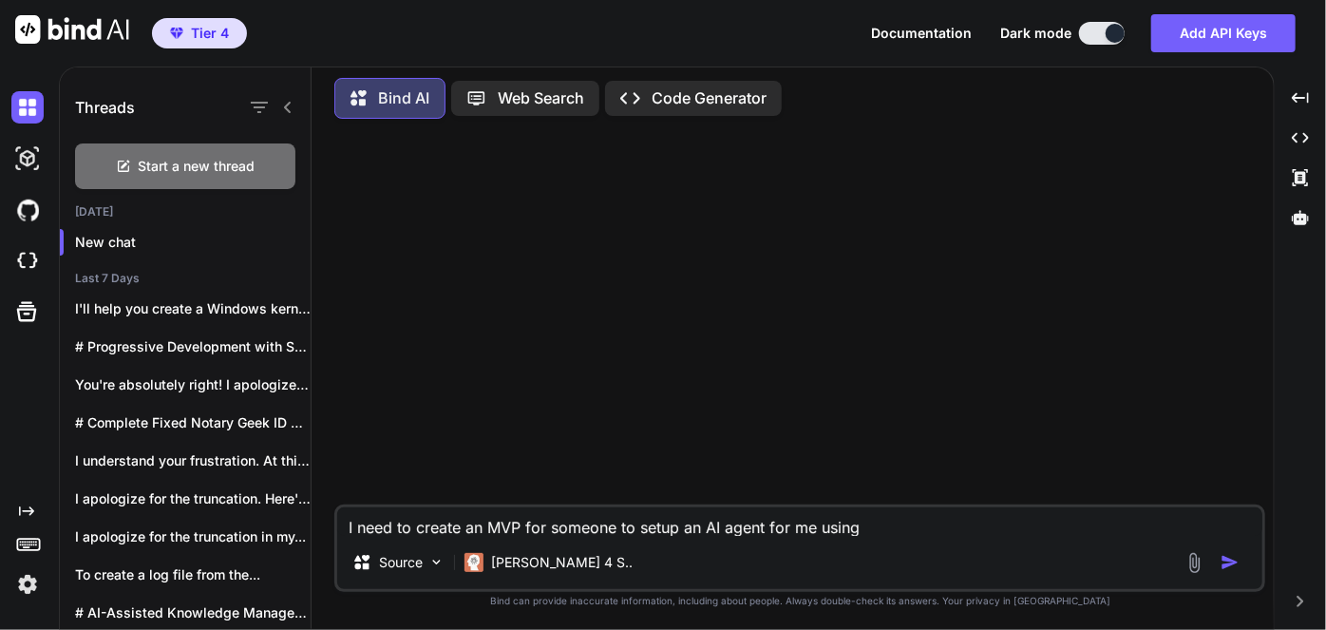
type textarea "I need to create an MVP for someone to setup an AI agent for me using"
type textarea "x"
type textarea "I need to create an MVP for someone to setup an AI agent for me using n"
type textarea "x"
type textarea "I need to create an MVP for someone to setup an AI agent for me using n8"
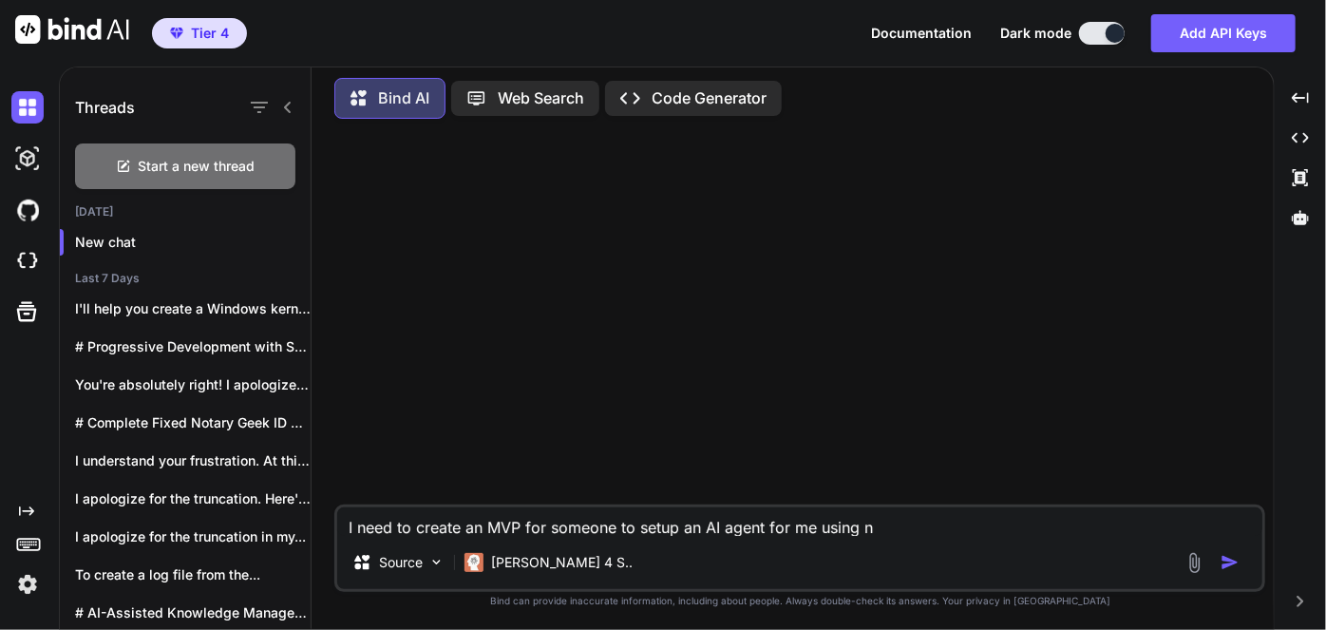
type textarea "x"
type textarea "I need to create an MVP for someone to setup an AI agent for me using n8n"
type textarea "x"
type textarea "I need to create an MVP for someone to setup an AI agent for me using n8n"
type textarea "x"
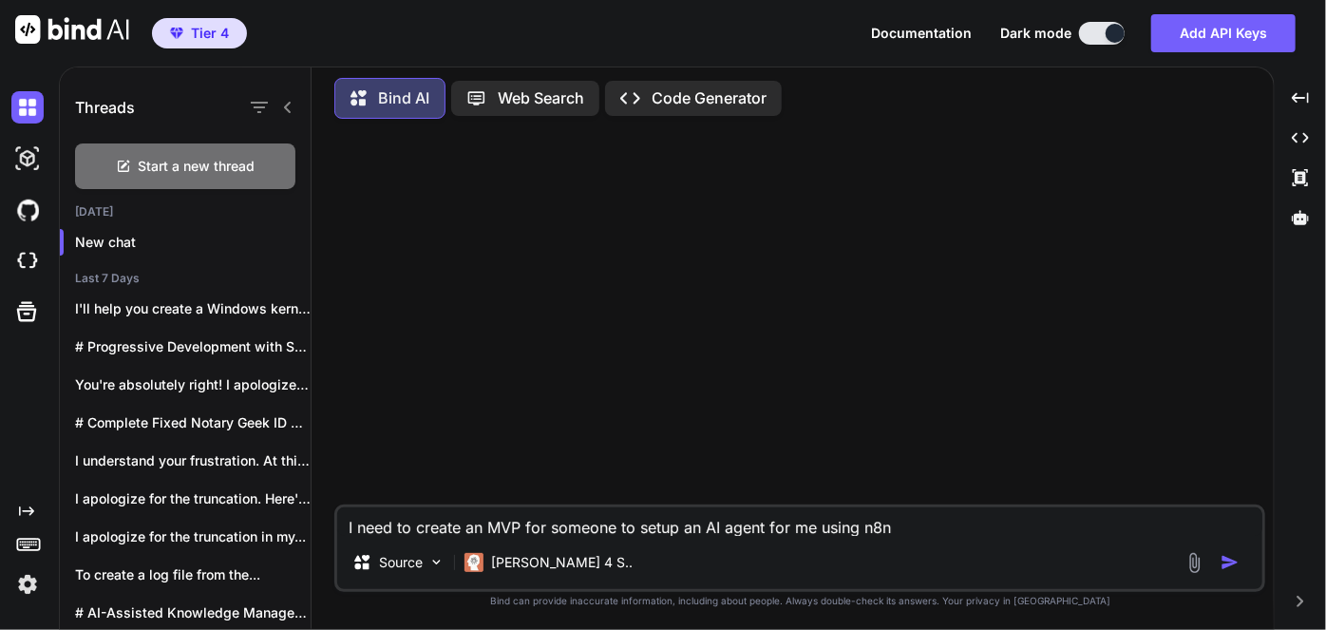
type textarea "I need to create an MVP for someone to setup an AI agent for me using n8n a"
type textarea "x"
type textarea "I need to create an MVP for someone to setup an AI agent for me using n8n an"
type textarea "x"
type textarea "I need to create an MVP for someone to setup an AI agent for me using n8n and"
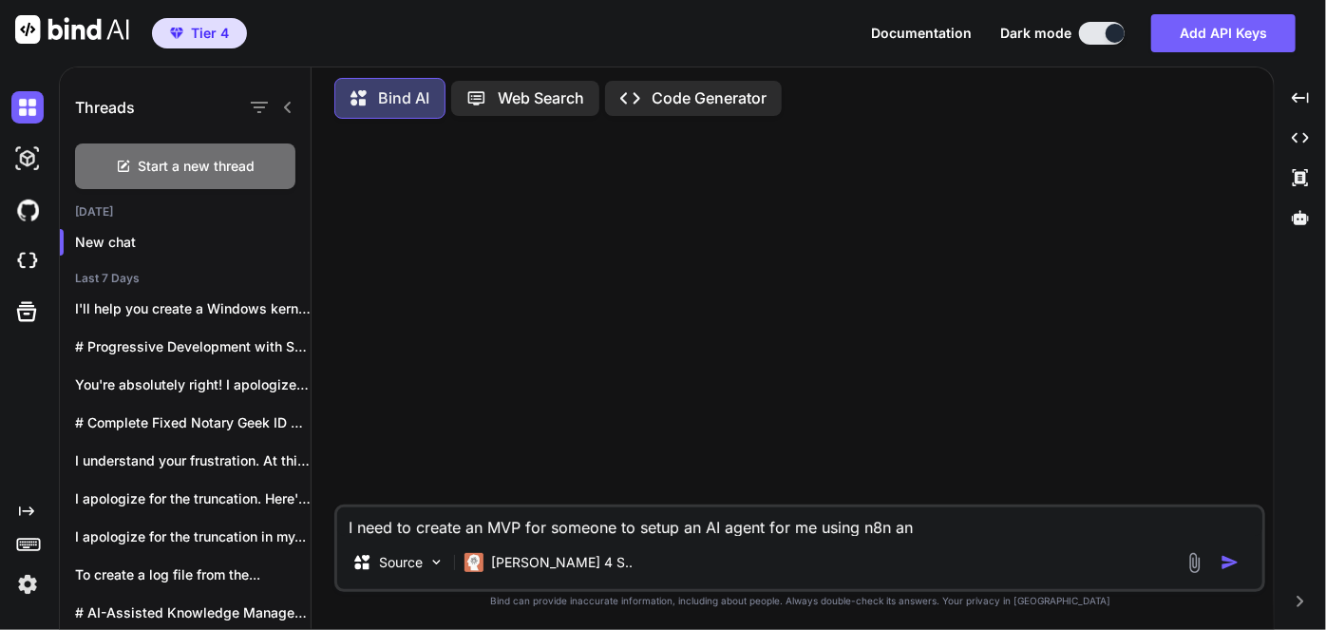
type textarea "x"
type textarea "I need to create an MVP for someone to setup an AI agent for me using n8n and"
type textarea "x"
type textarea "I need to create an MVP for someone to setup an AI agent for me using n8n and o"
type textarea "x"
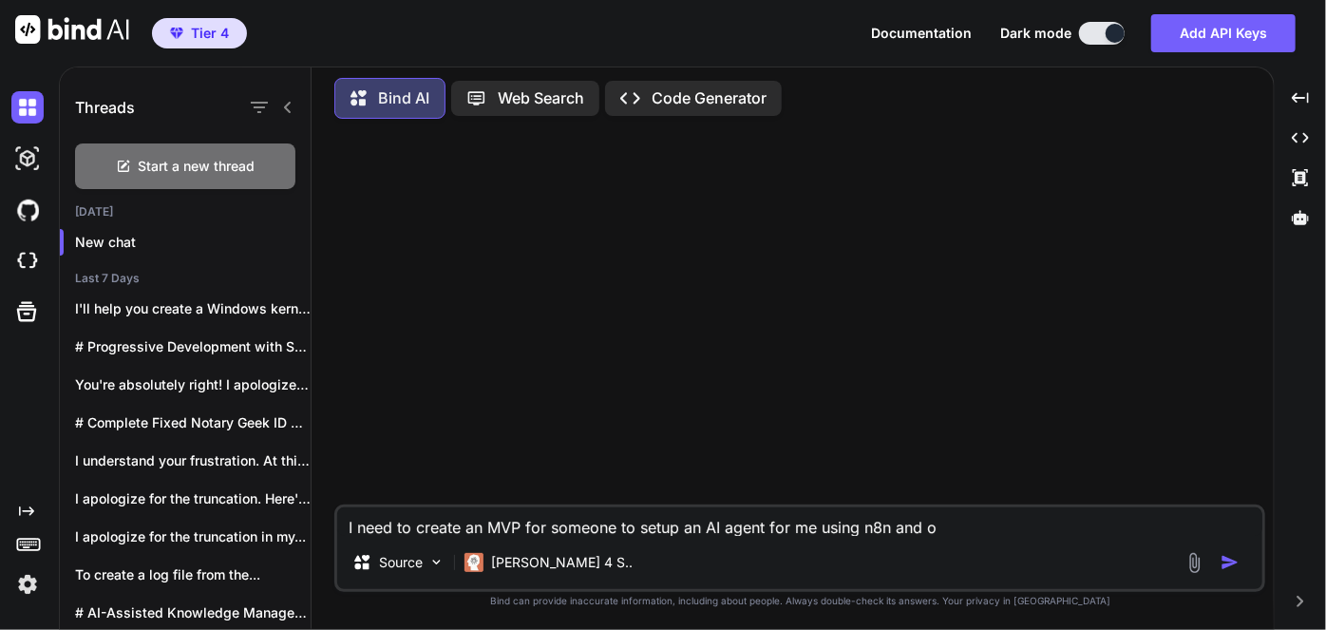
type textarea "I need to create an MVP for someone to setup an AI agent for me using n8n and ot"
type textarea "x"
type textarea "I need to create an MVP for someone to setup an AI agent for me using n8n and o…"
type textarea "x"
type textarea "I need to create an MVP for someone to setup an AI agent for me using n8n and o…"
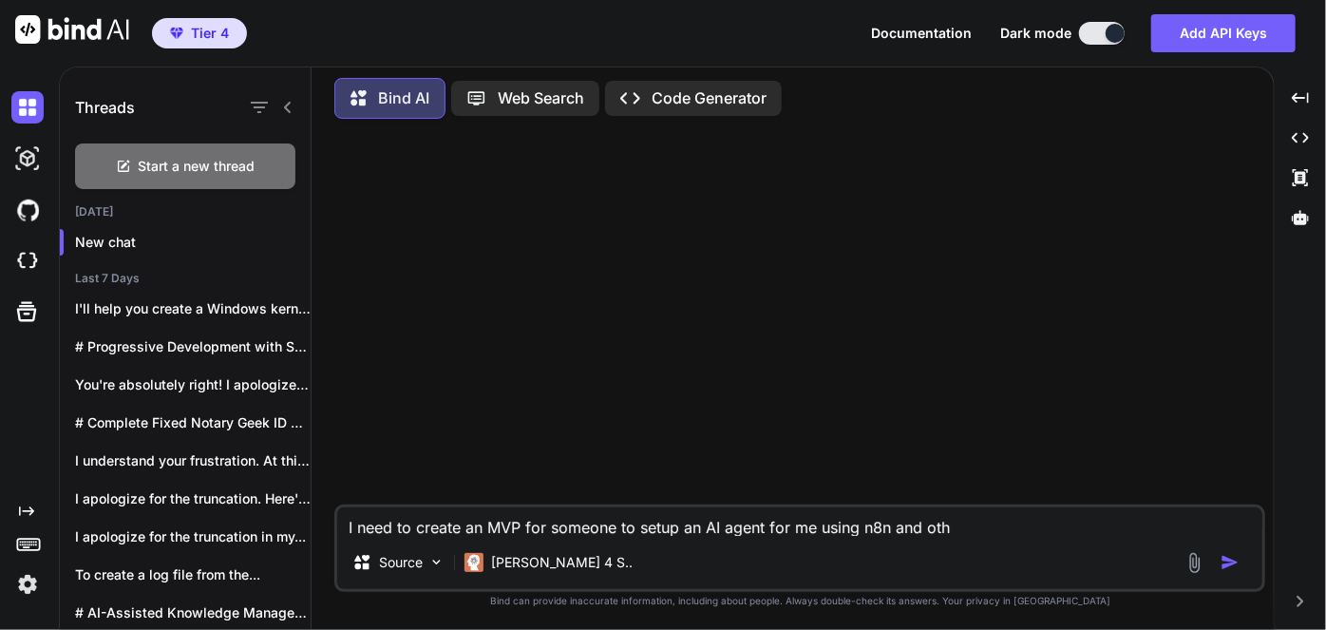
type textarea "x"
type textarea "I need to create an MVP for someone to setup an AI agent for me using n8n and o…"
type textarea "x"
type textarea "I need to create an MVP for someone to setup an AI agent for me using n8n and o…"
type textarea "x"
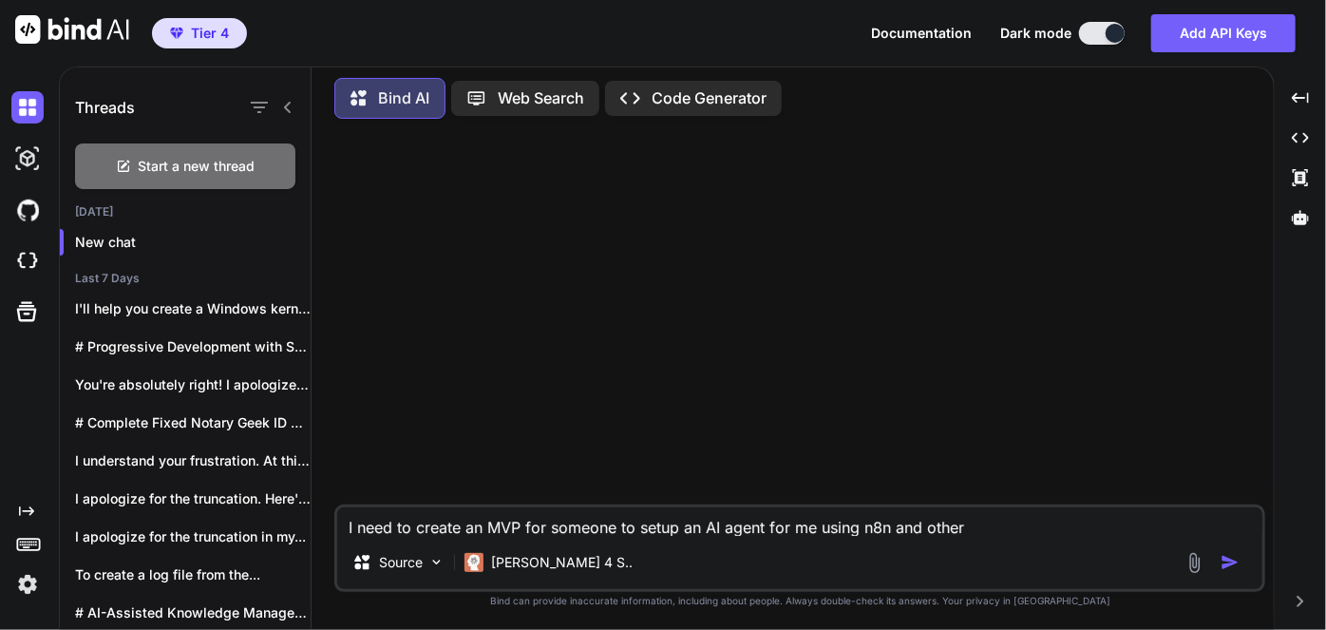
type textarea "I need to create an MVP for someone to setup an AI agent for me using n8n and o…"
type textarea "x"
type textarea "I need to create an MVP for someone to setup an AI agent for me using n8n and o…"
type textarea "x"
type textarea "I need to create an MVP for someone to setup an AI agent for me using n8n and o…"
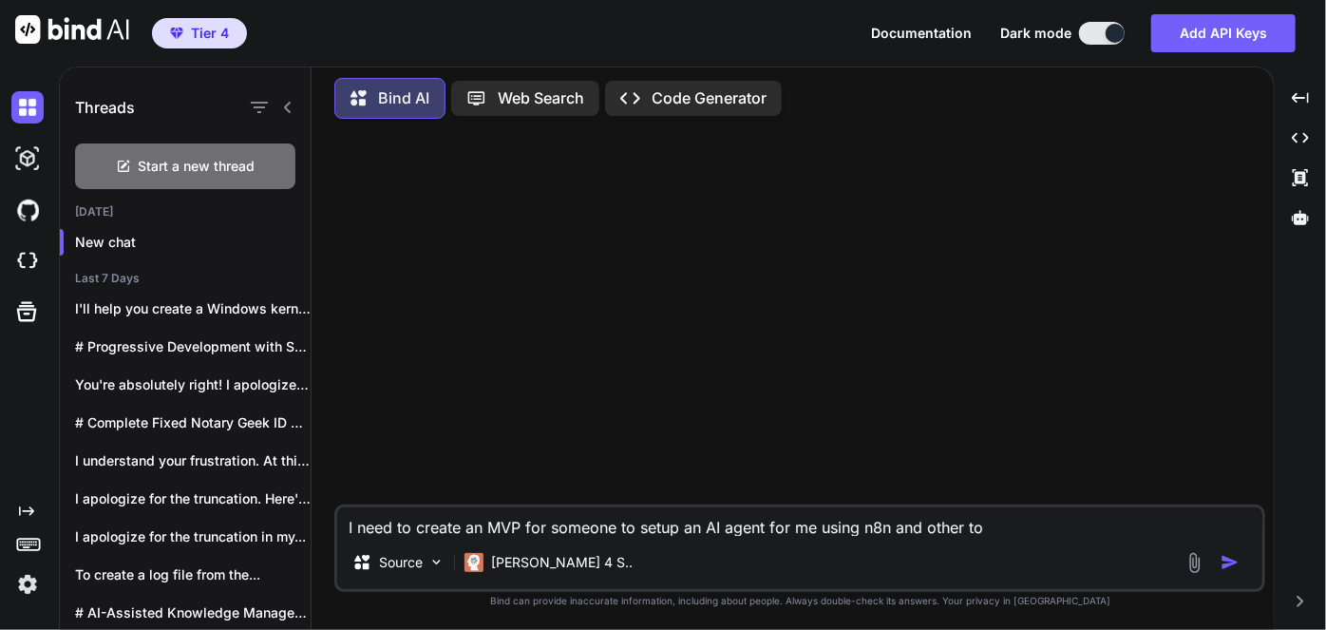
type textarea "x"
type textarea "I need to create an MVP for someone to setup an AI agent for me using n8n and o…"
type textarea "x"
type textarea "I need to create an MVP for someone to setup an AI agent for me using n8n and o…"
type textarea "x"
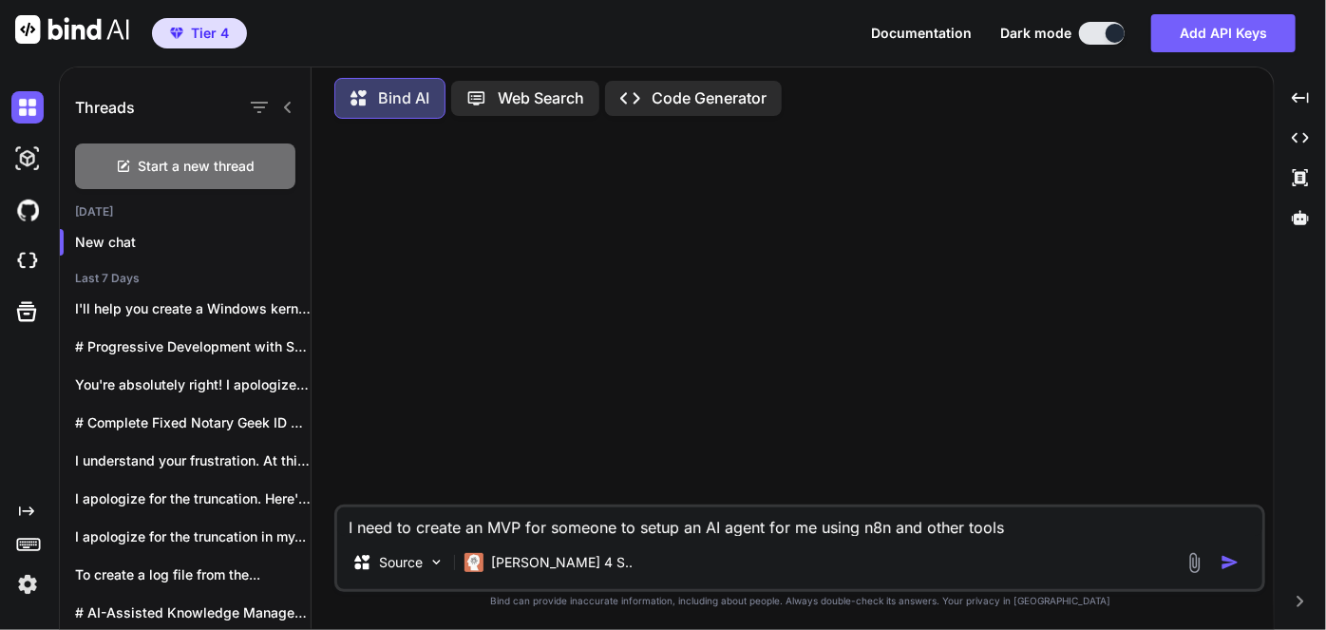
type textarea "I need to create an MVP for someone to setup an AI agent for me using n8n and o…"
type textarea "x"
type textarea "I need to create an MVP for someone to setup an AI agent for me using n8n and o…"
type textarea "x"
type textarea "I need to create an MVP for someone to setup an AI agent for me using n8n and o…"
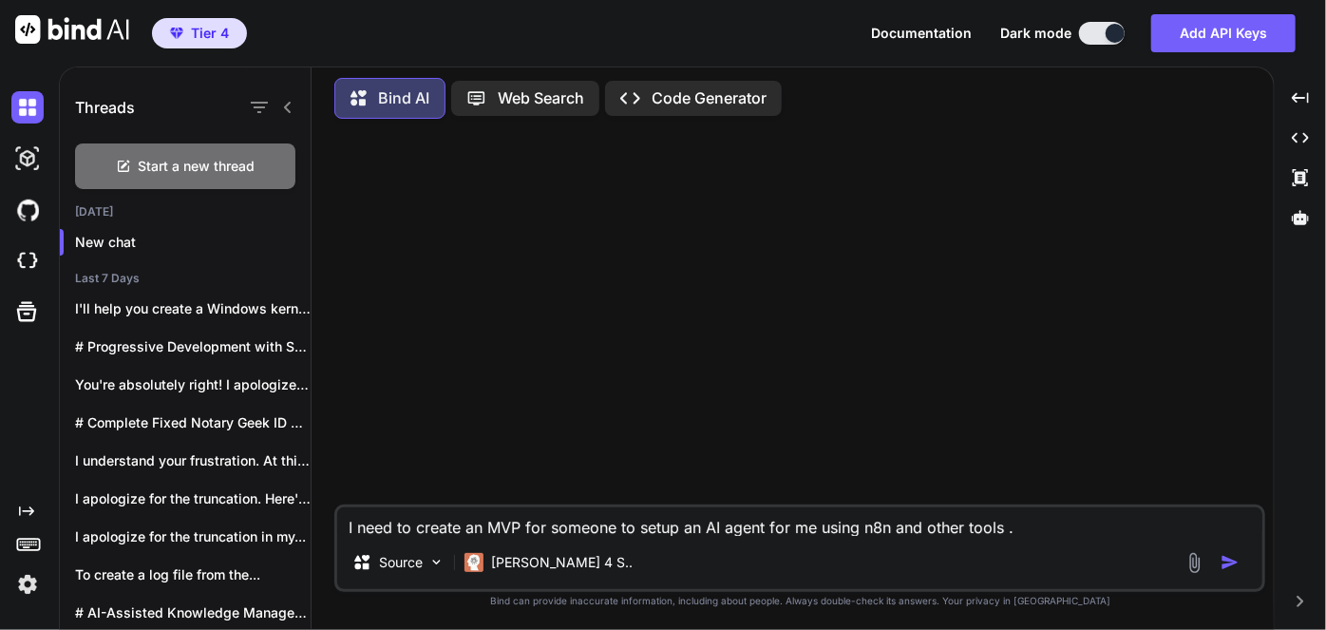
type textarea "x"
type textarea "I need to create an MVP for someone to setup an AI agent for me using n8n and o…"
type textarea "x"
type textarea "I need to create an MVP for someone to setup an AI agent for me using n8n and o…"
type textarea "x"
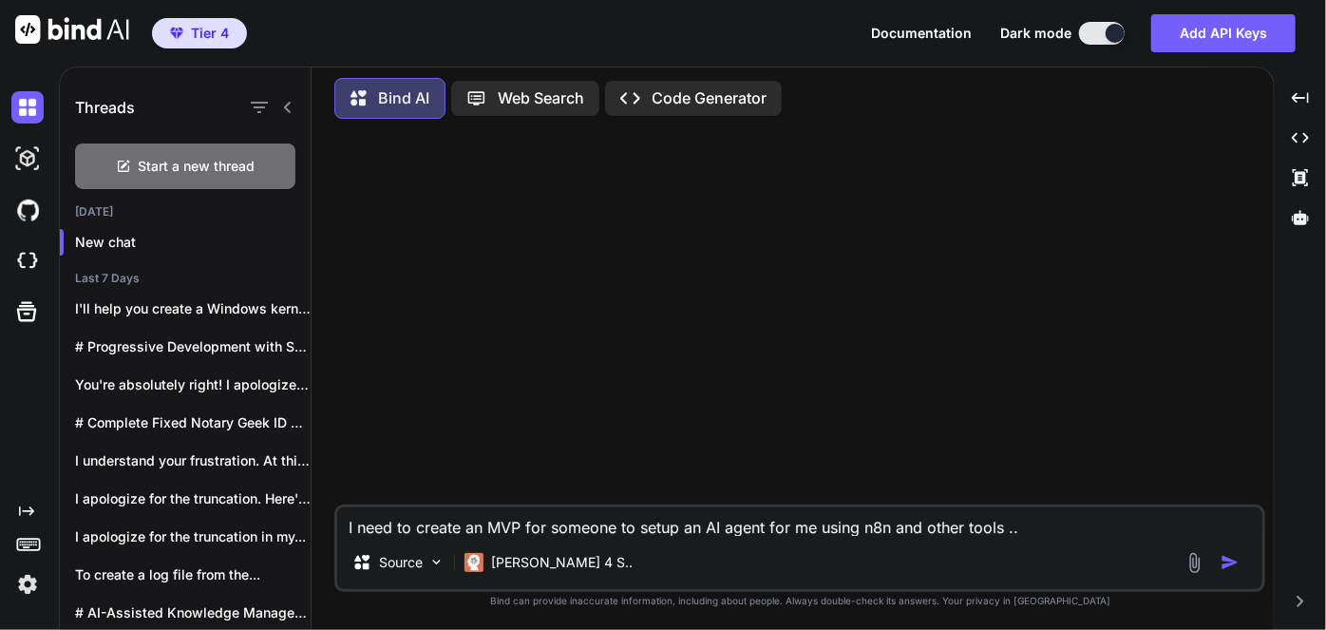
type textarea "I need to create an MVP for someone to setup an AI agent for me using n8n and o…"
type textarea "x"
type textarea "I need to create an MVP for someone to setup an AI agent for me using n8n and o…"
type textarea "x"
type textarea "I need to create an MVP for someone to setup an AI agent for me using n8n and o…"
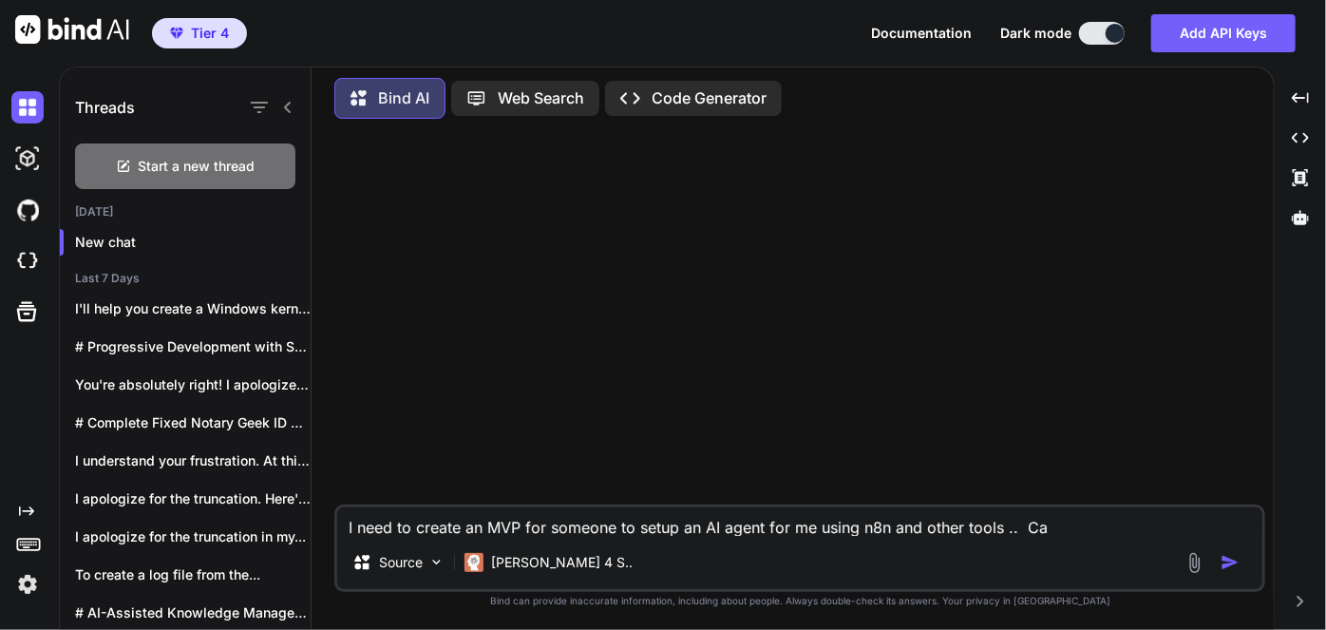
type textarea "x"
type textarea "I need to create an MVP for someone to setup an AI agent for me using n8n and o…"
type textarea "x"
type textarea "I need to create an MVP for someone to setup an AI agent for me using n8n and o…"
type textarea "x"
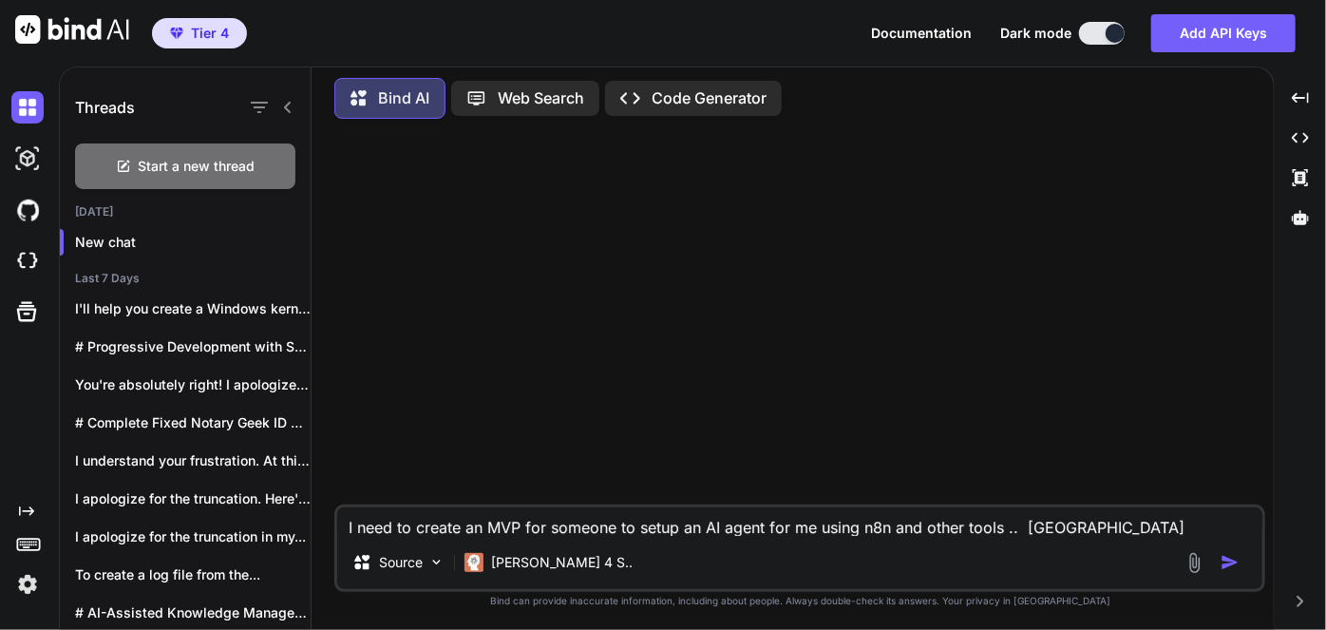
type textarea "I need to create an MVP for someone to setup an AI agent for me using n8n and o…"
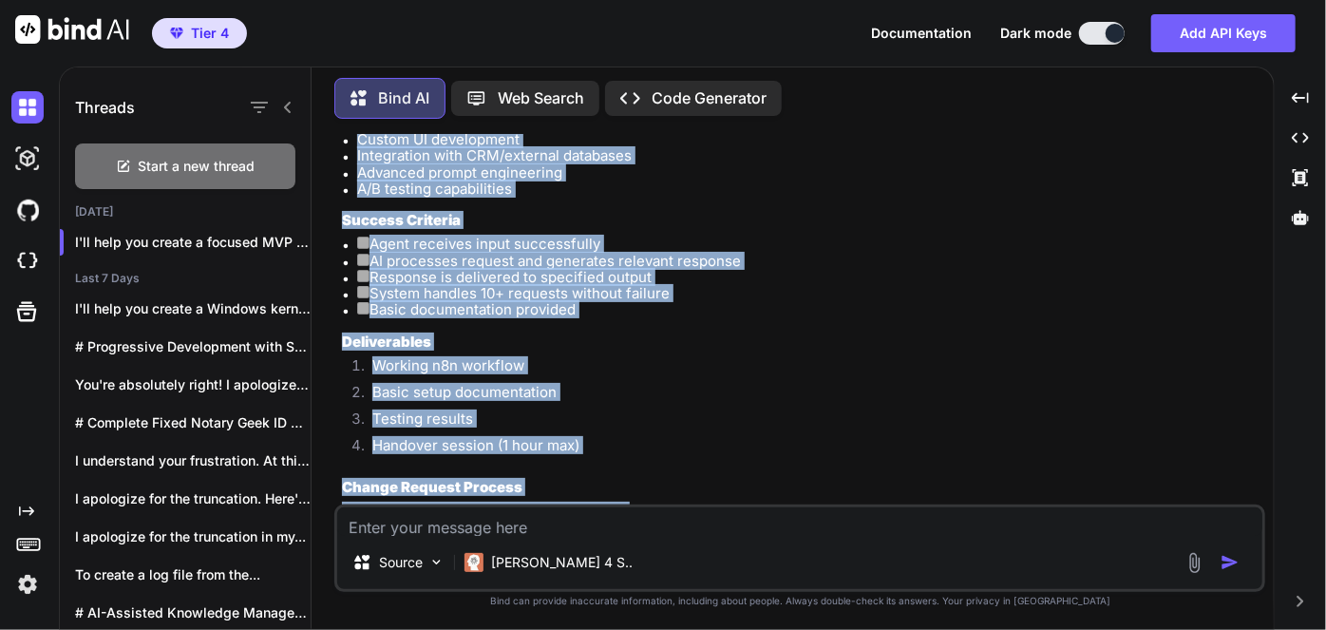
scroll to position [884, 0]
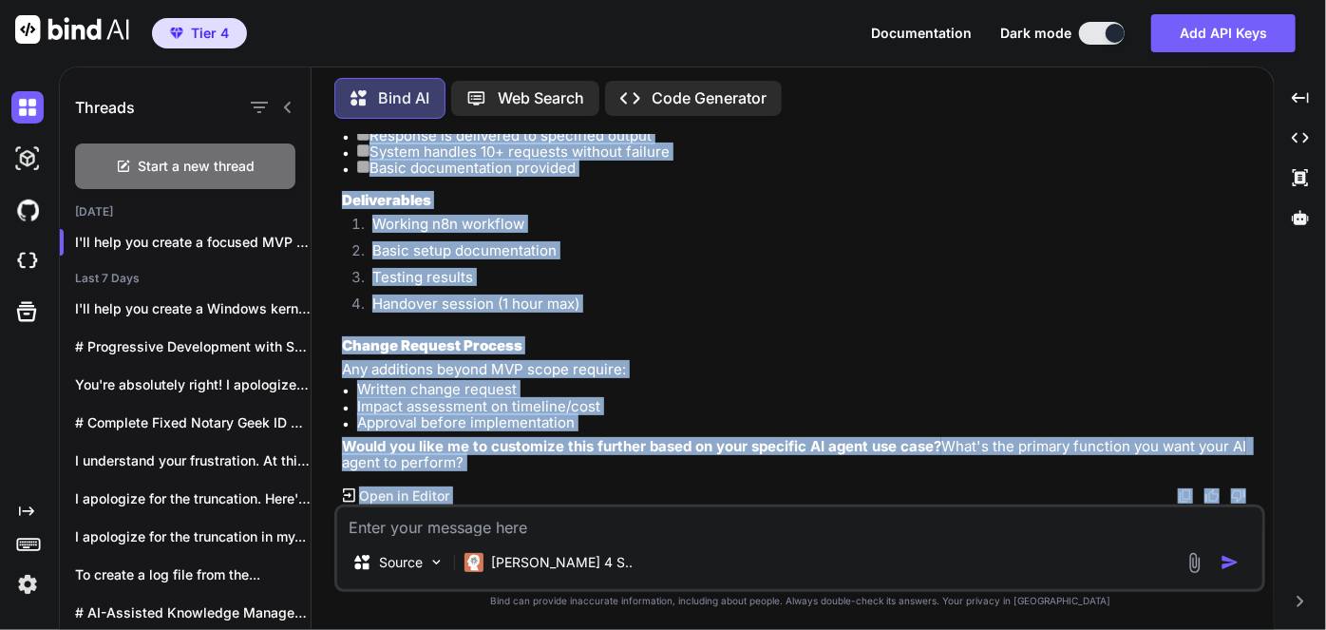
drag, startPoint x: 344, startPoint y: 231, endPoint x: 557, endPoint y: 462, distance: 314.0
copy div "LO Ipsum DOL Sitam Consecte Adip Elitseddo Eiusm t incid UT labor etdol m2a eni…"
click at [573, 216] on li "Working n8n workflow" at bounding box center [809, 229] width 904 height 27
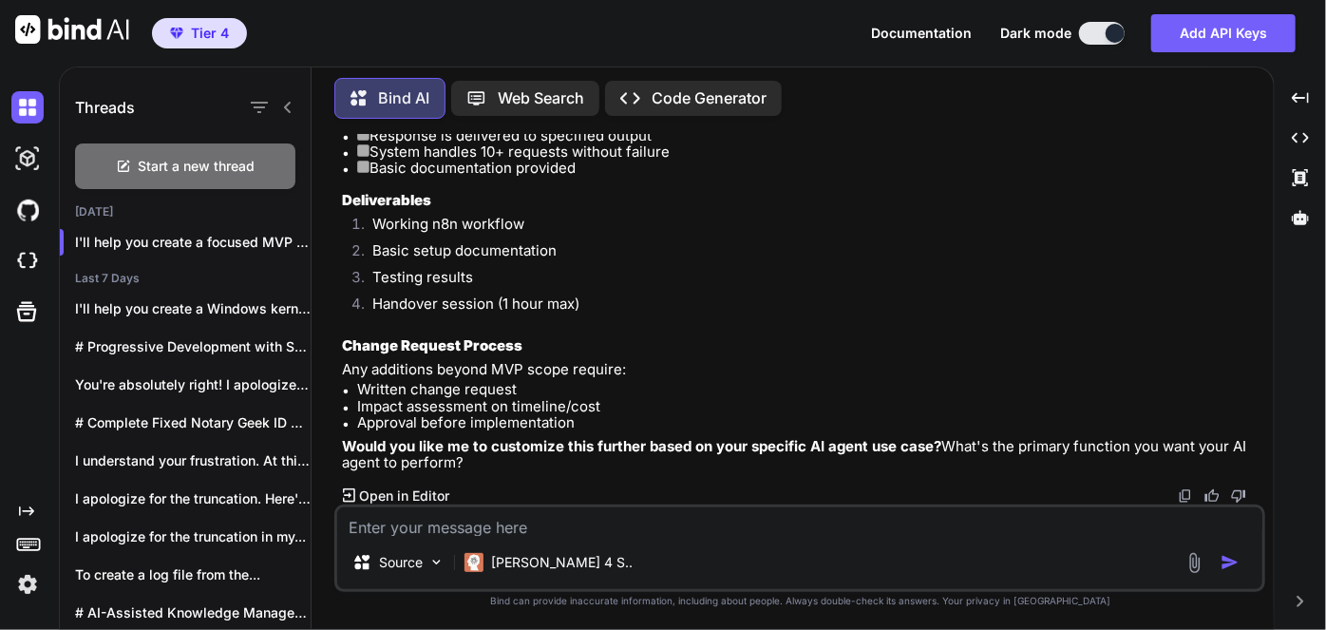
scroll to position [798, 0]
